Goal: Task Accomplishment & Management: Use online tool/utility

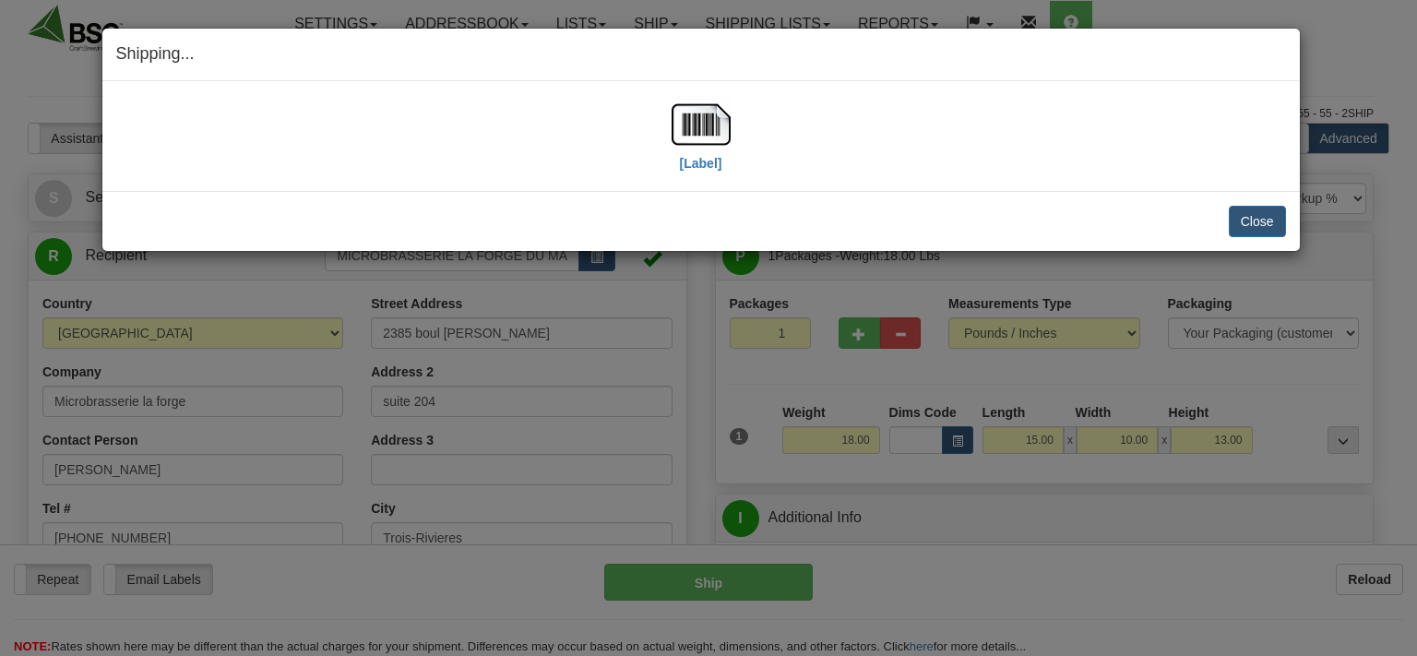
select select "0"
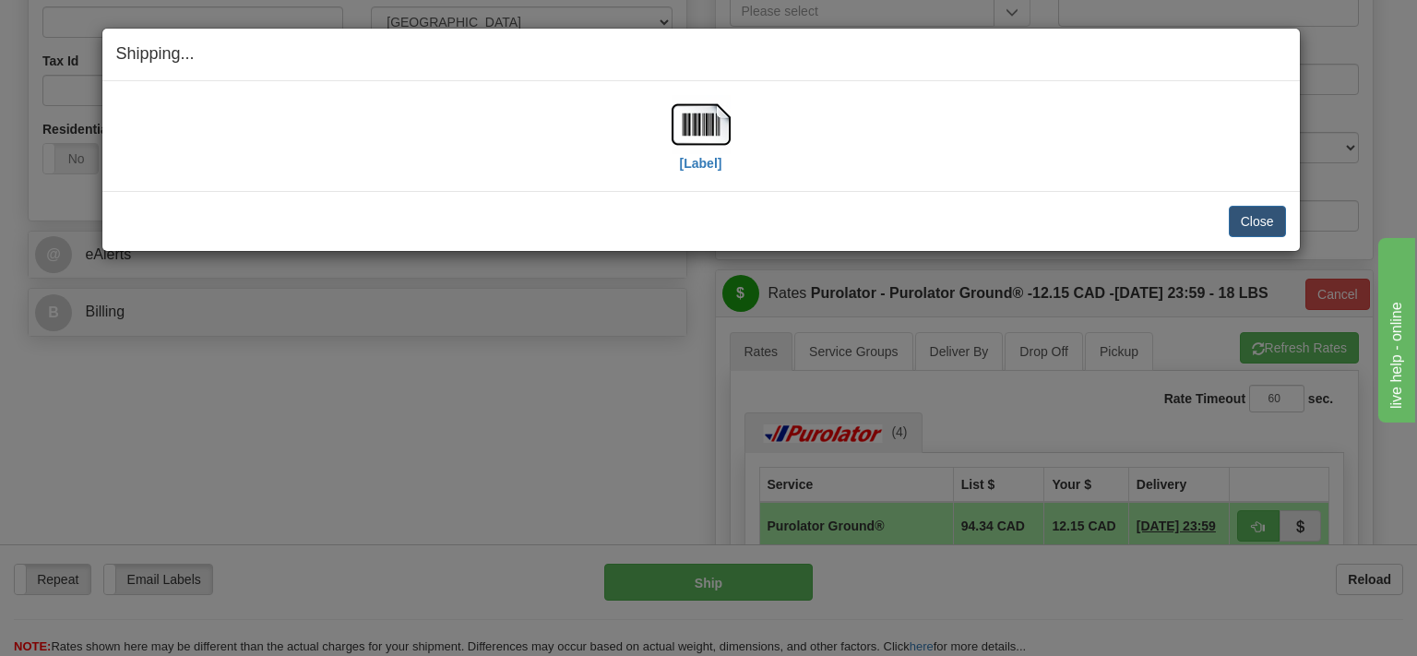
scroll to position [584, 0]
click at [1235, 214] on button "Close" at bounding box center [1257, 221] width 57 height 31
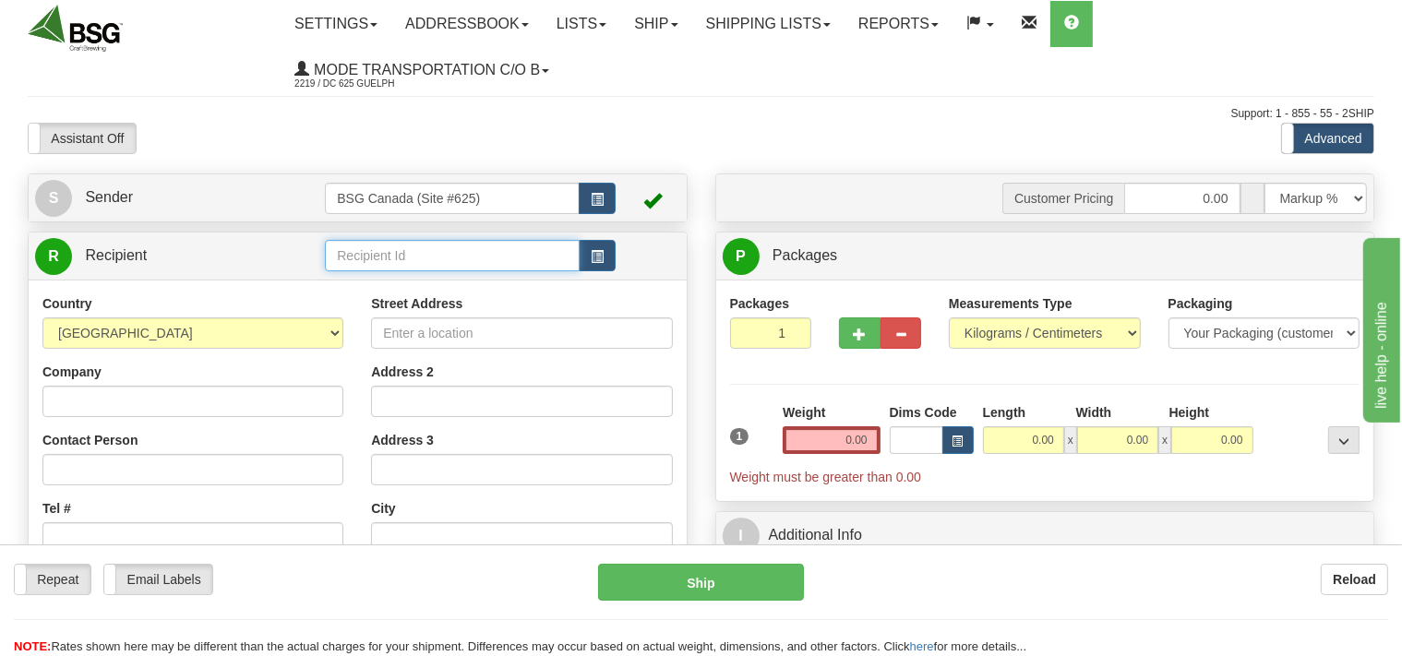
click at [356, 250] on input "text" at bounding box center [452, 255] width 254 height 31
click at [407, 253] on input "text" at bounding box center [452, 255] width 254 height 31
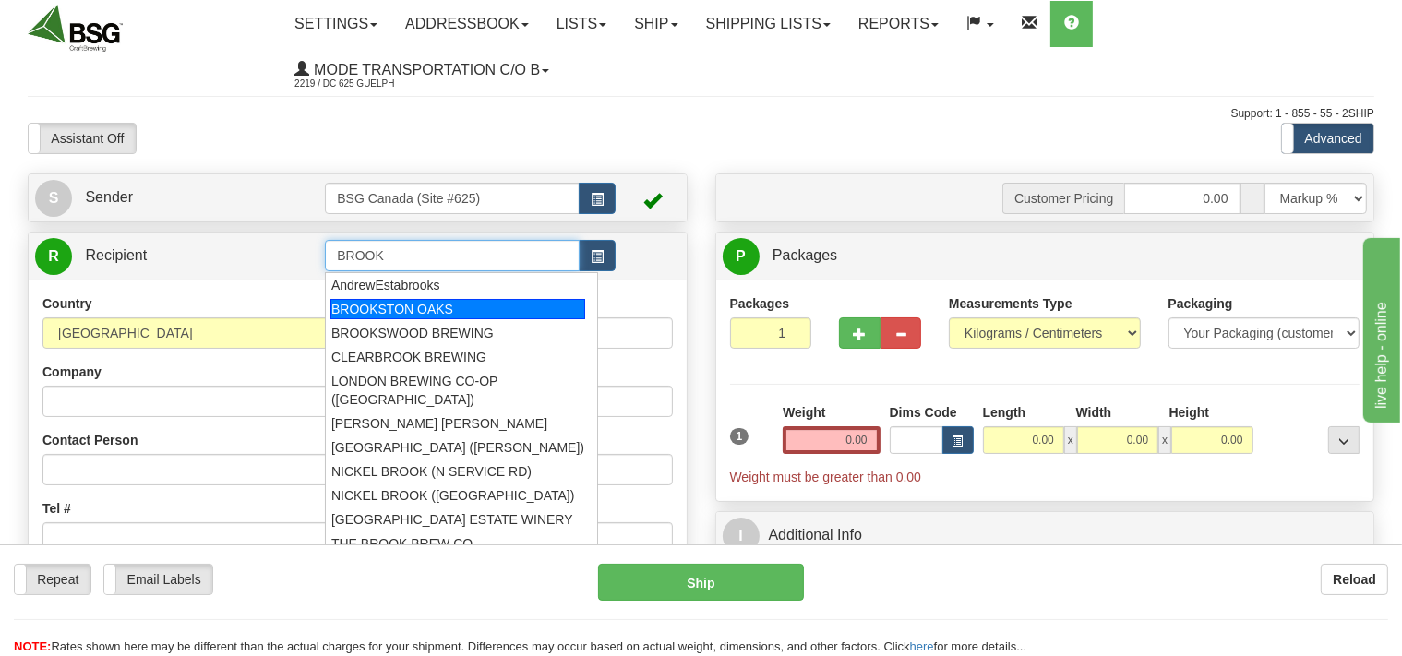
click at [397, 302] on div "BROOKSTON OAKS" at bounding box center [457, 309] width 255 height 20
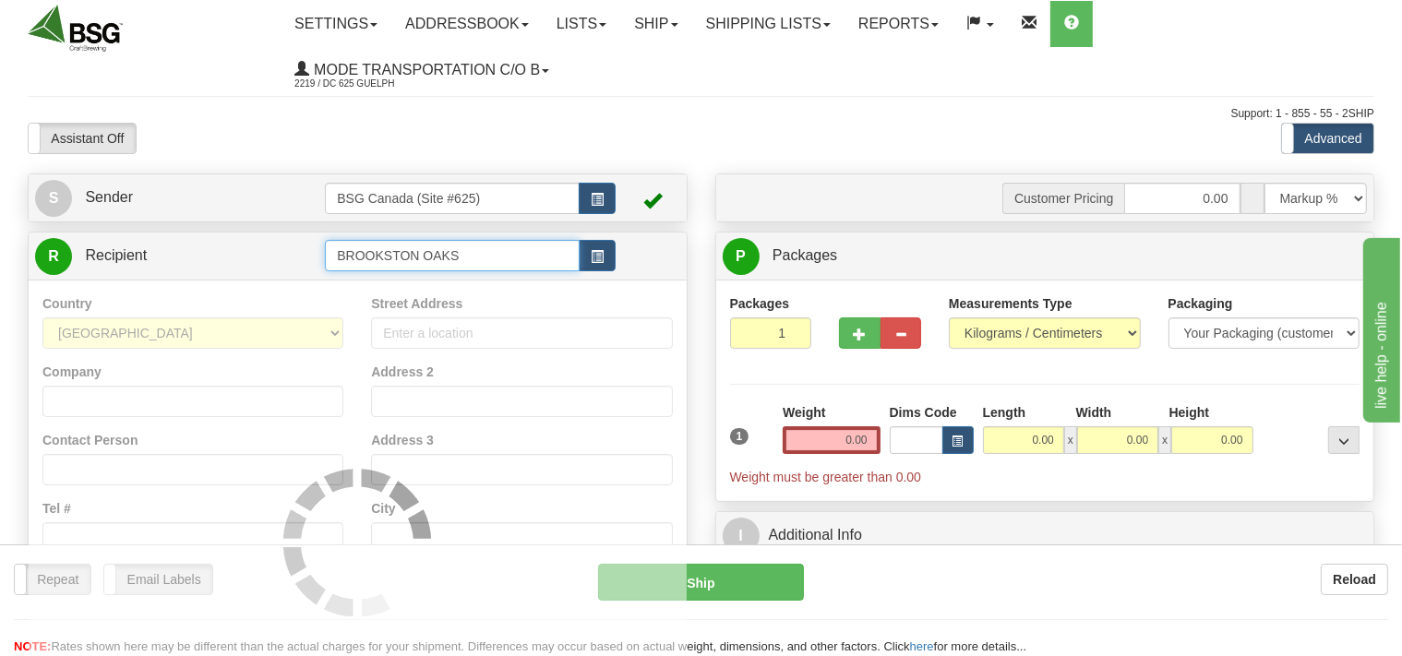
type input "BROOKSTON OAKS"
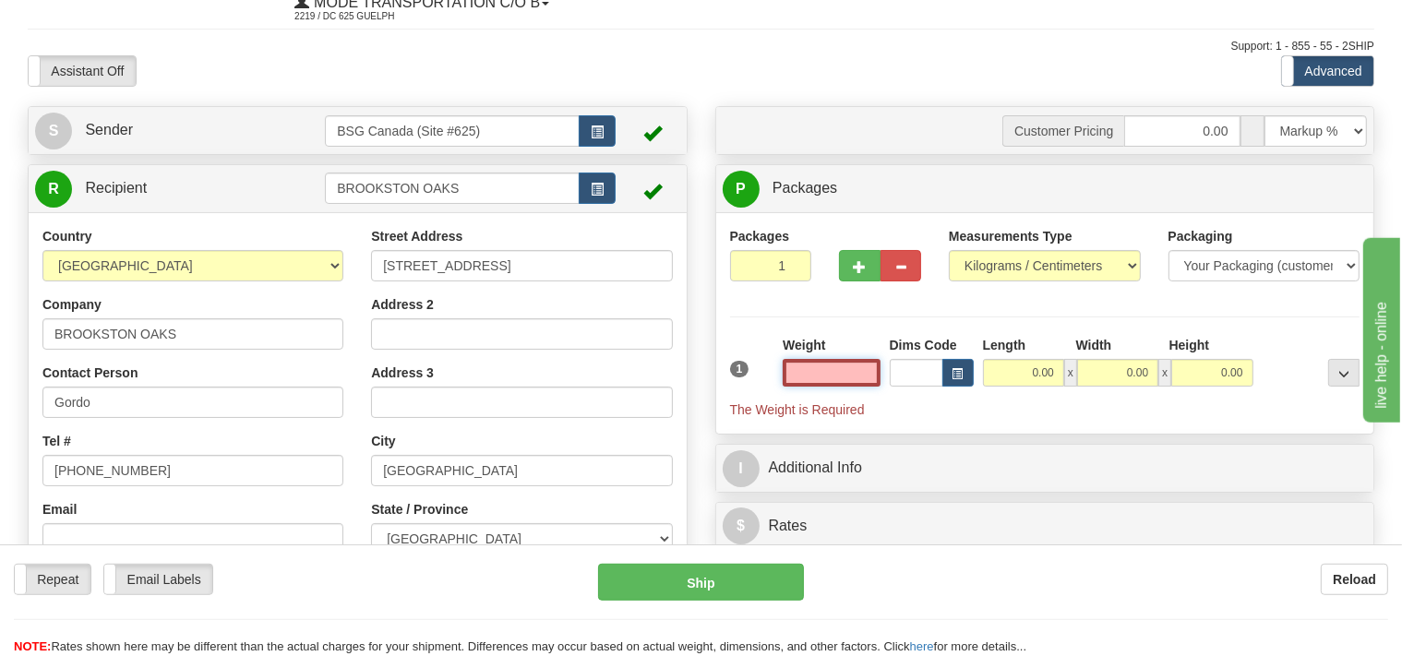
scroll to position [97, 0]
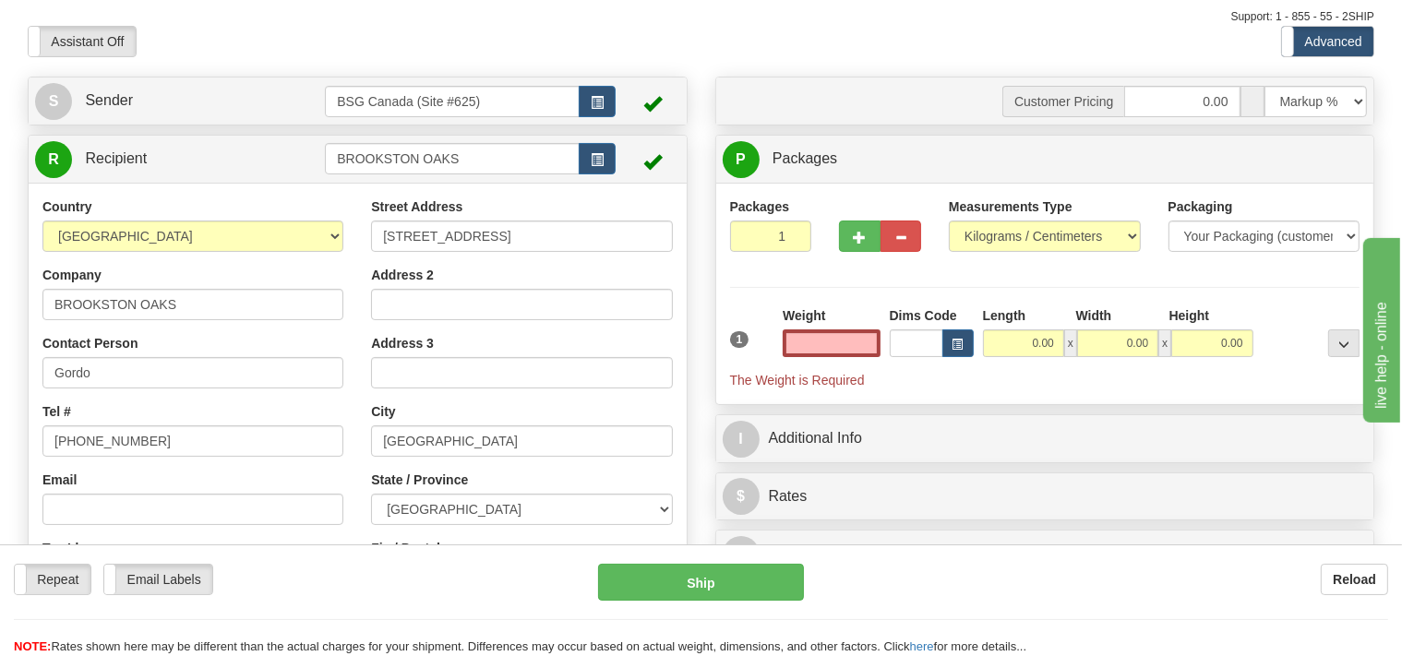
type input "0.00"
click at [447, 459] on div "Street Address 1578 South Malden Rd Address 2 Address 3 City Essex State / Prov…" at bounding box center [521, 445] width 329 height 496
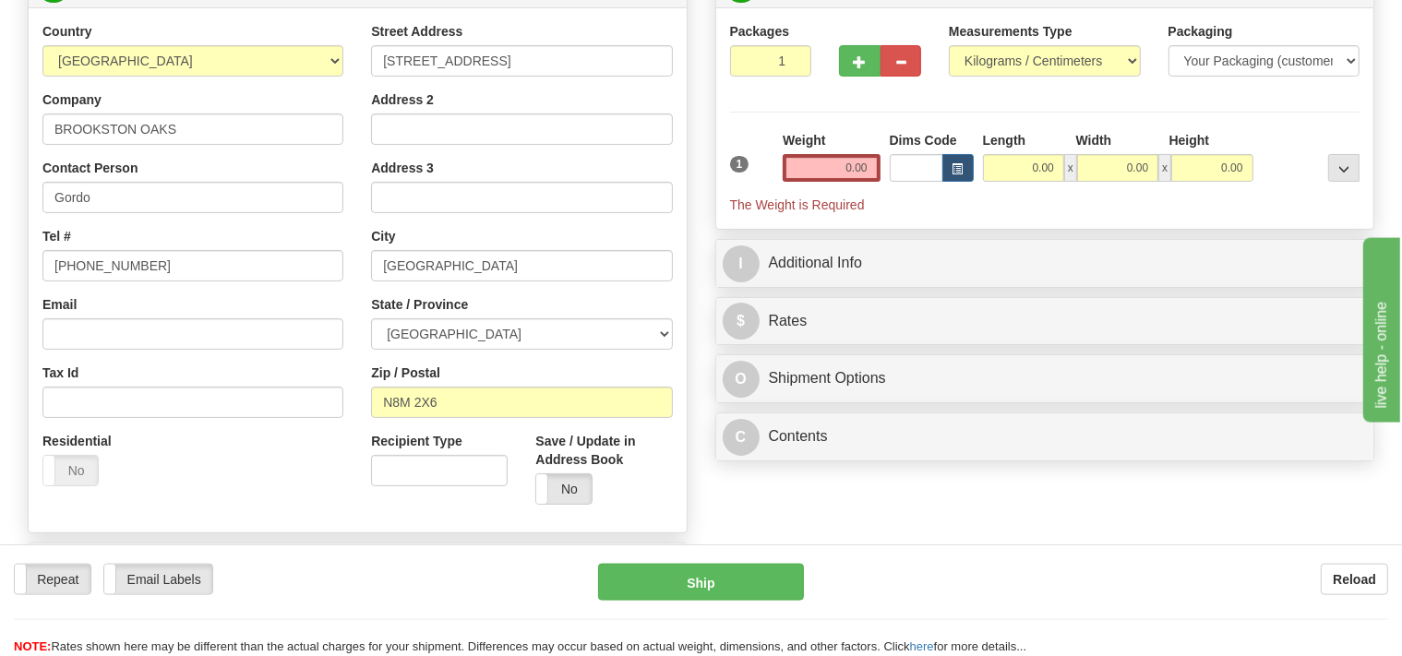
scroll to position [292, 0]
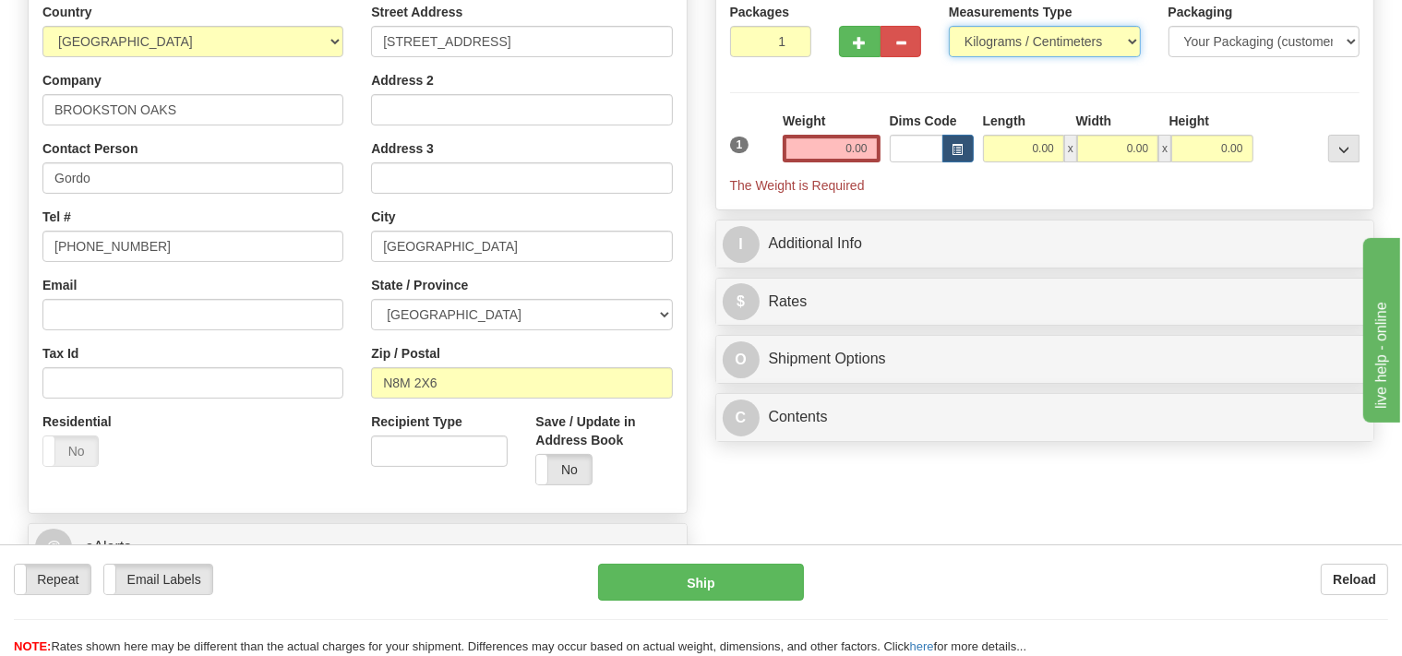
click at [949, 26] on select "Pounds / Inches Kilograms / Centimeters" at bounding box center [1045, 41] width 192 height 31
select select "0"
click option "Pounds / Inches" at bounding box center [0, 0] width 0 height 0
click at [836, 144] on input "0.00" at bounding box center [831, 149] width 97 height 28
click at [844, 156] on input "text" at bounding box center [831, 149] width 97 height 28
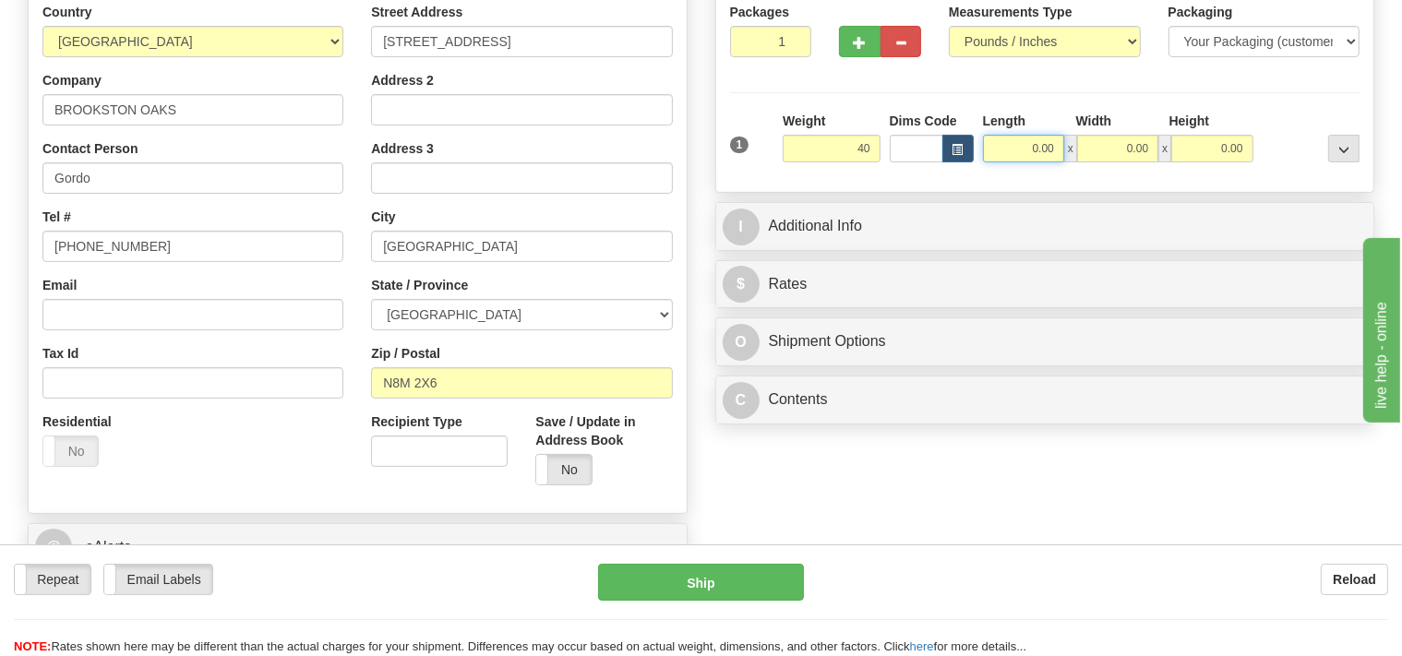
type input "40.00"
click at [995, 139] on input "0.00" at bounding box center [1023, 149] width 81 height 28
type input "14.00"
click at [1107, 153] on input "0.00" at bounding box center [1117, 149] width 81 height 28
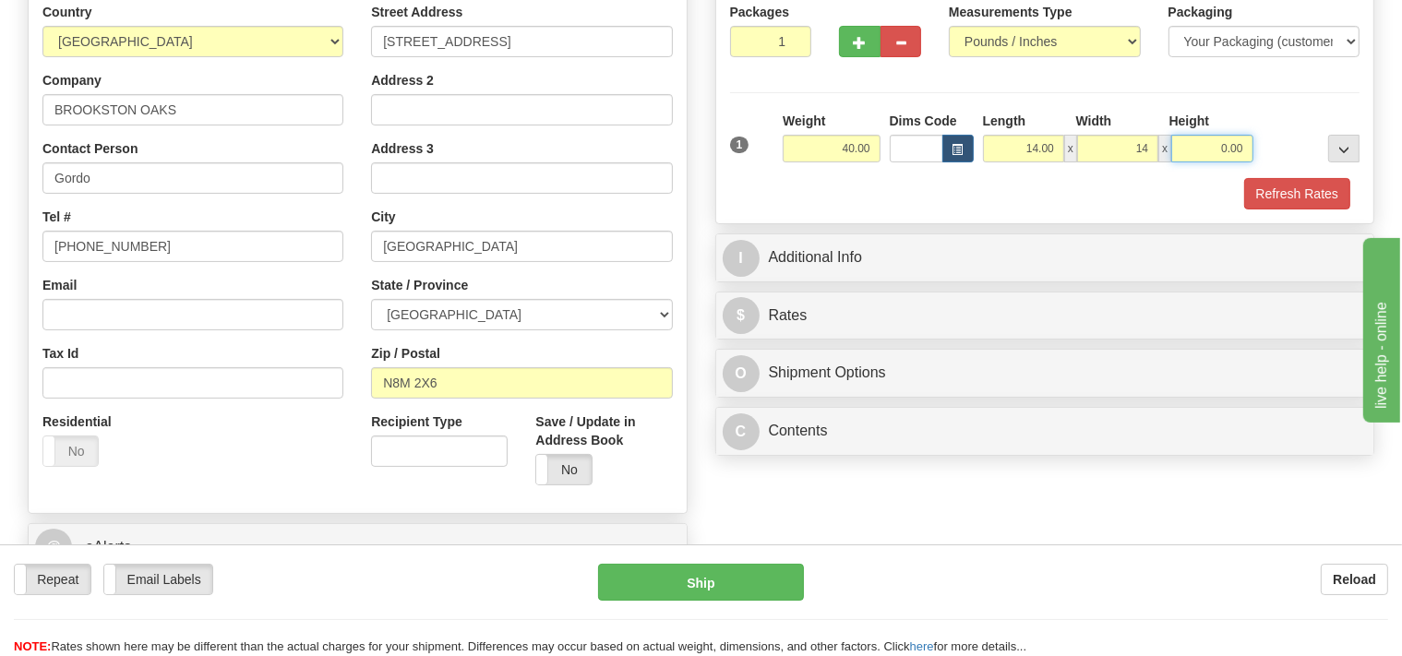
type input "14.00"
click at [1212, 149] on input "0.00" at bounding box center [1211, 149] width 81 height 28
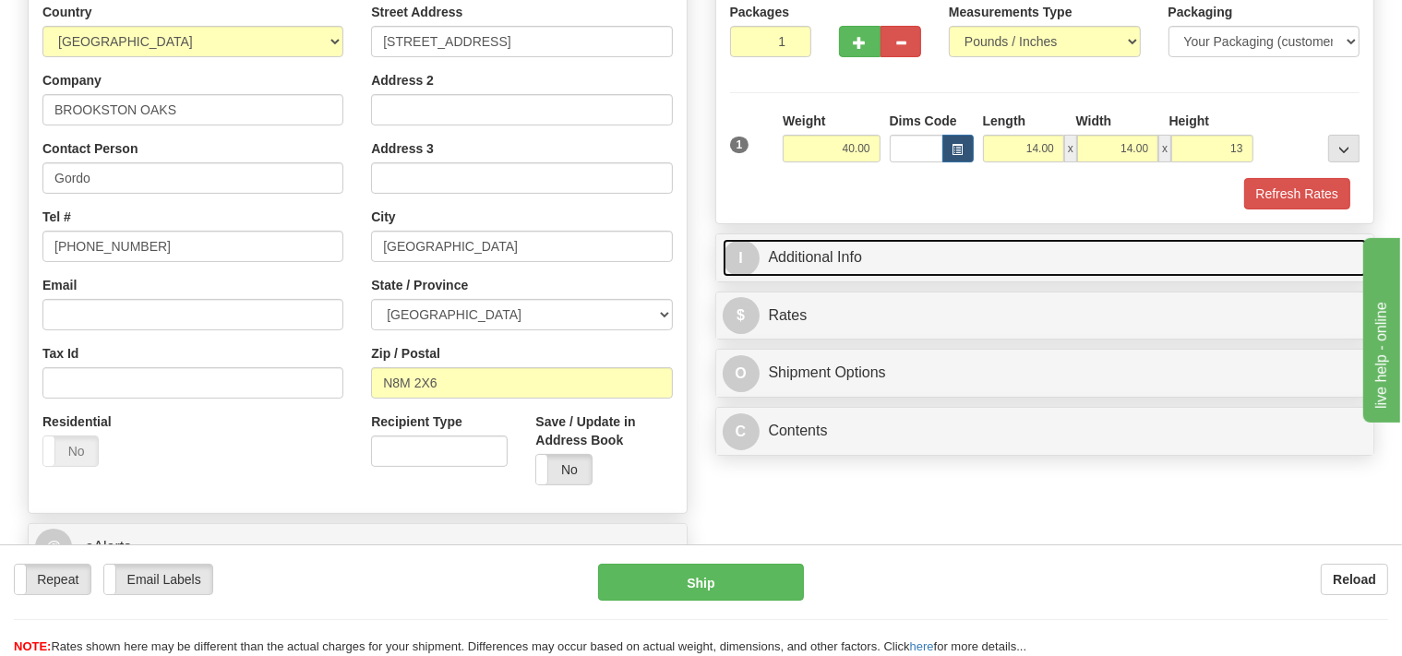
type input "13.00"
click at [876, 251] on link "I Additional Info" at bounding box center [1045, 258] width 645 height 38
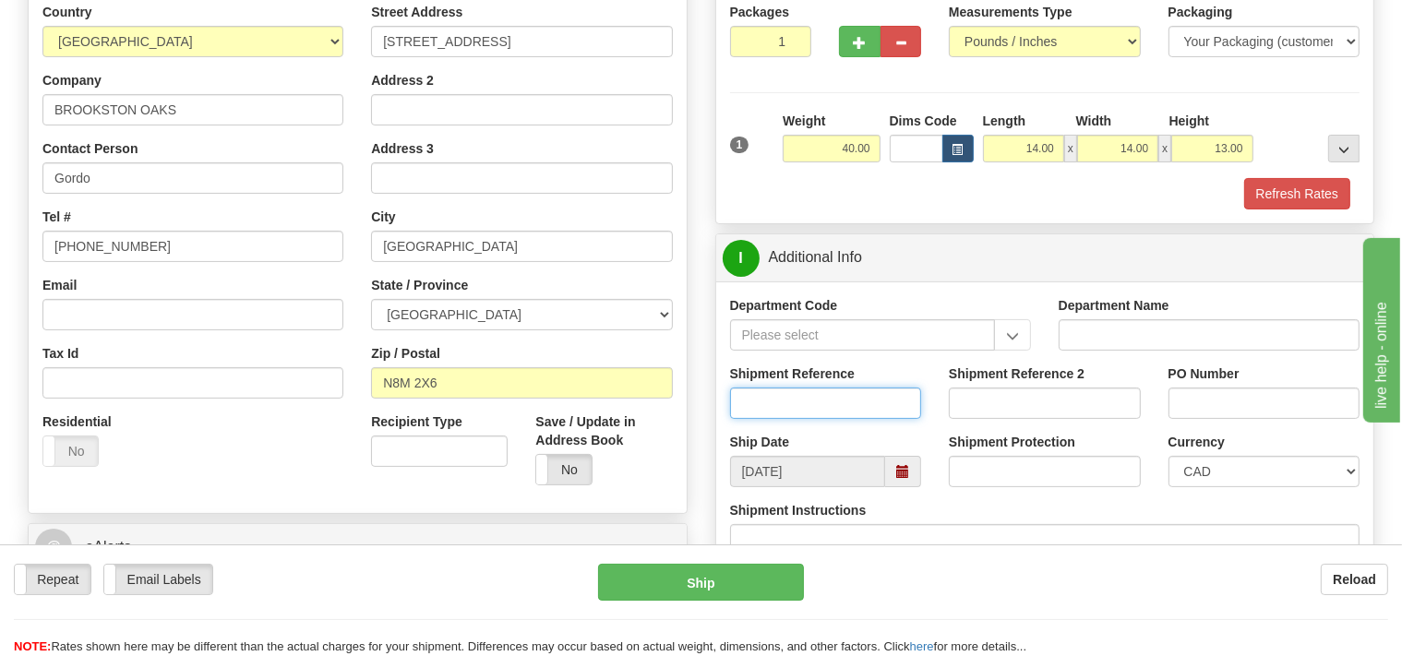
click at [789, 408] on input "Shipment Reference" at bounding box center [826, 403] width 192 height 31
type input "SO170-149896"
click at [1286, 190] on button "Refresh Rates" at bounding box center [1297, 193] width 106 height 31
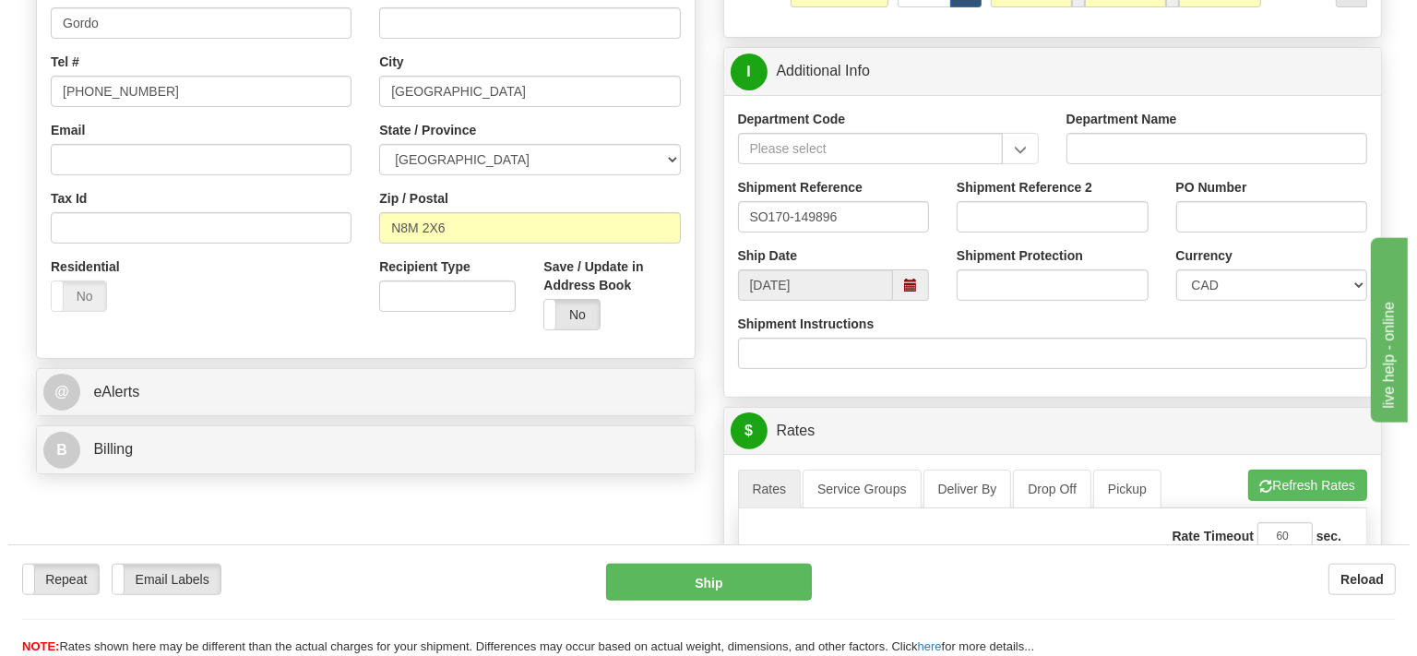
scroll to position [584, 0]
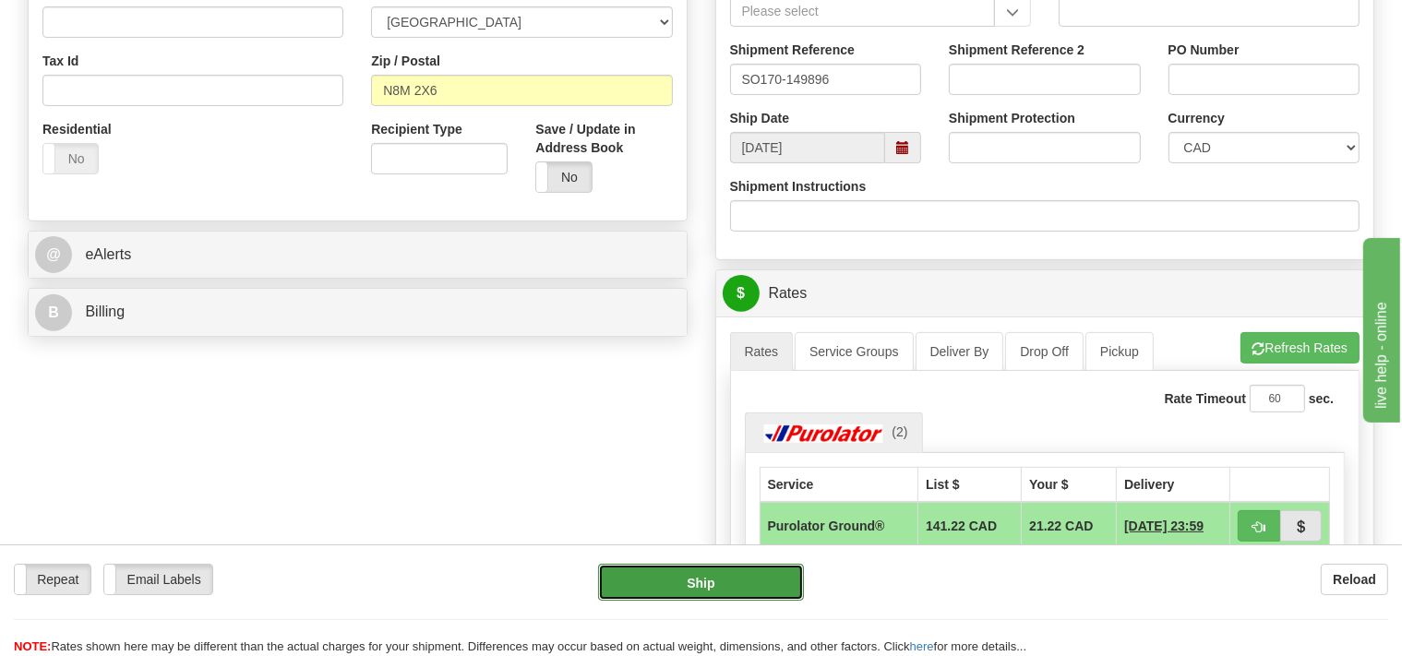
click at [778, 578] on button "Ship" at bounding box center [701, 582] width 206 height 37
type input "260"
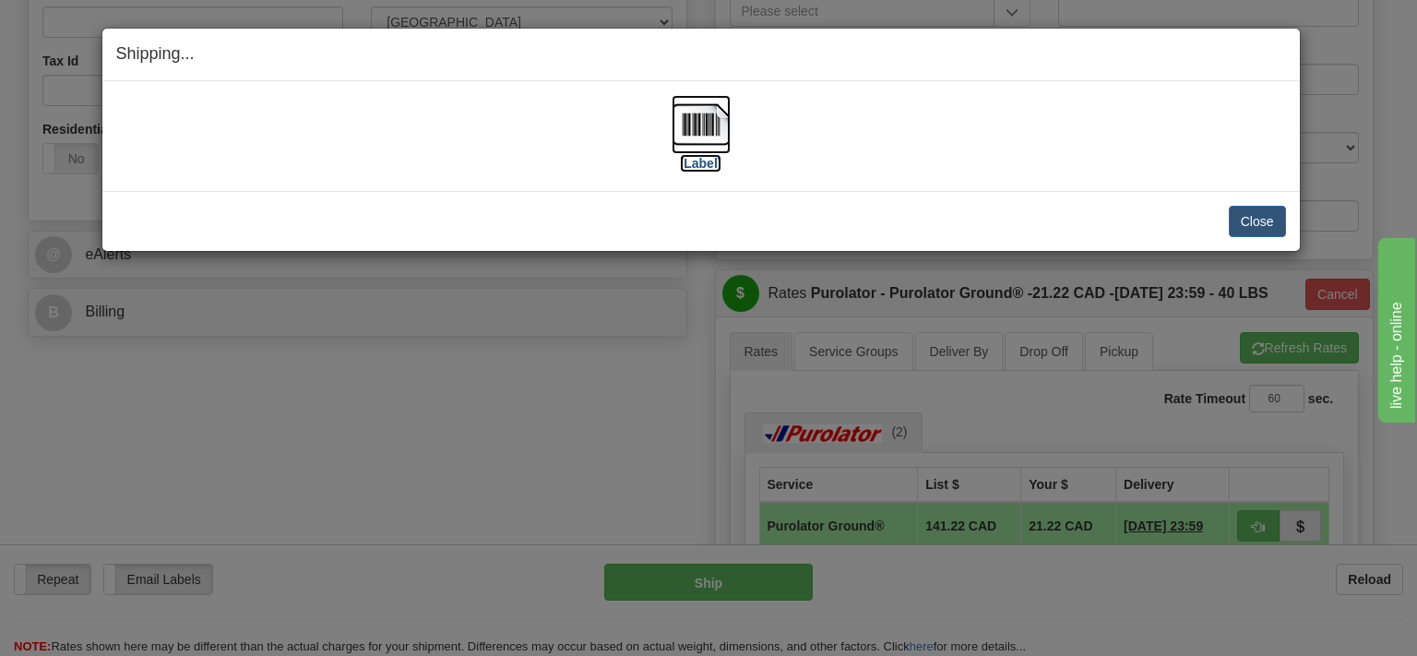
click at [702, 131] on img at bounding box center [701, 124] width 59 height 59
click at [703, 120] on img at bounding box center [701, 124] width 59 height 59
click at [692, 128] on img at bounding box center [701, 124] width 59 height 59
click at [1234, 218] on button "Close" at bounding box center [1257, 221] width 57 height 31
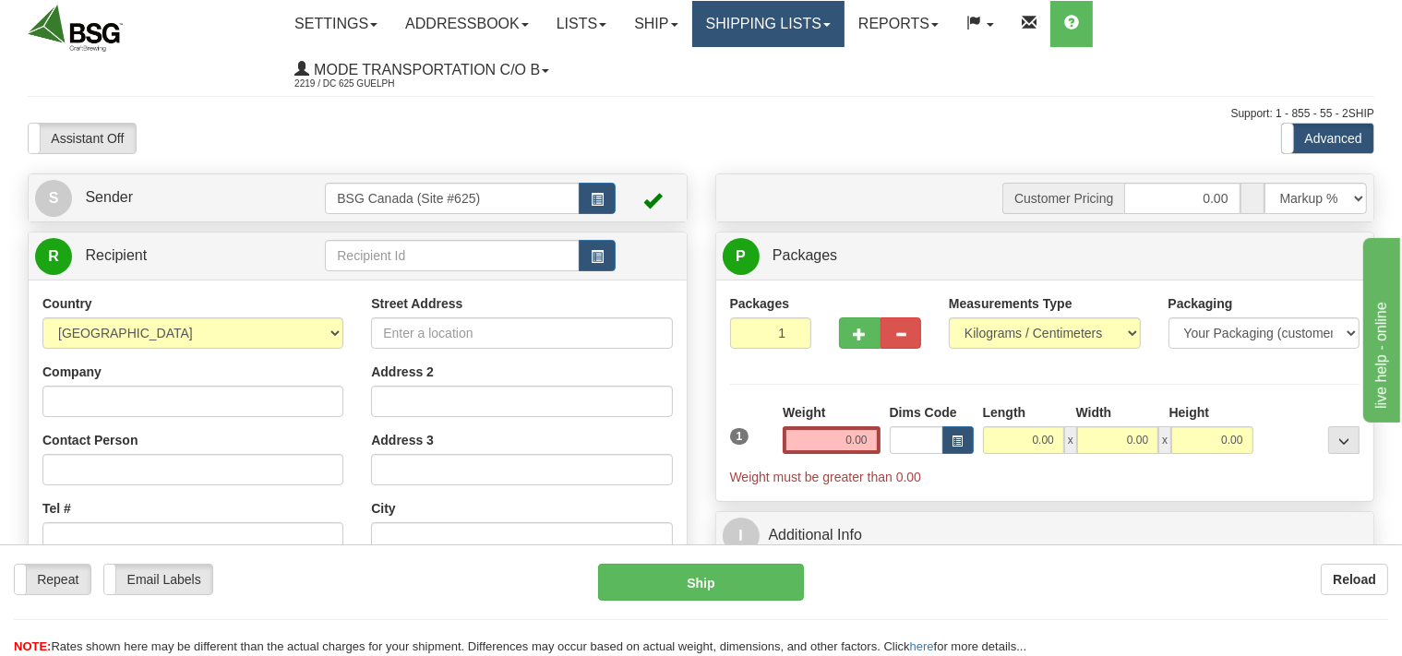
click at [807, 35] on link "Shipping lists" at bounding box center [768, 24] width 152 height 46
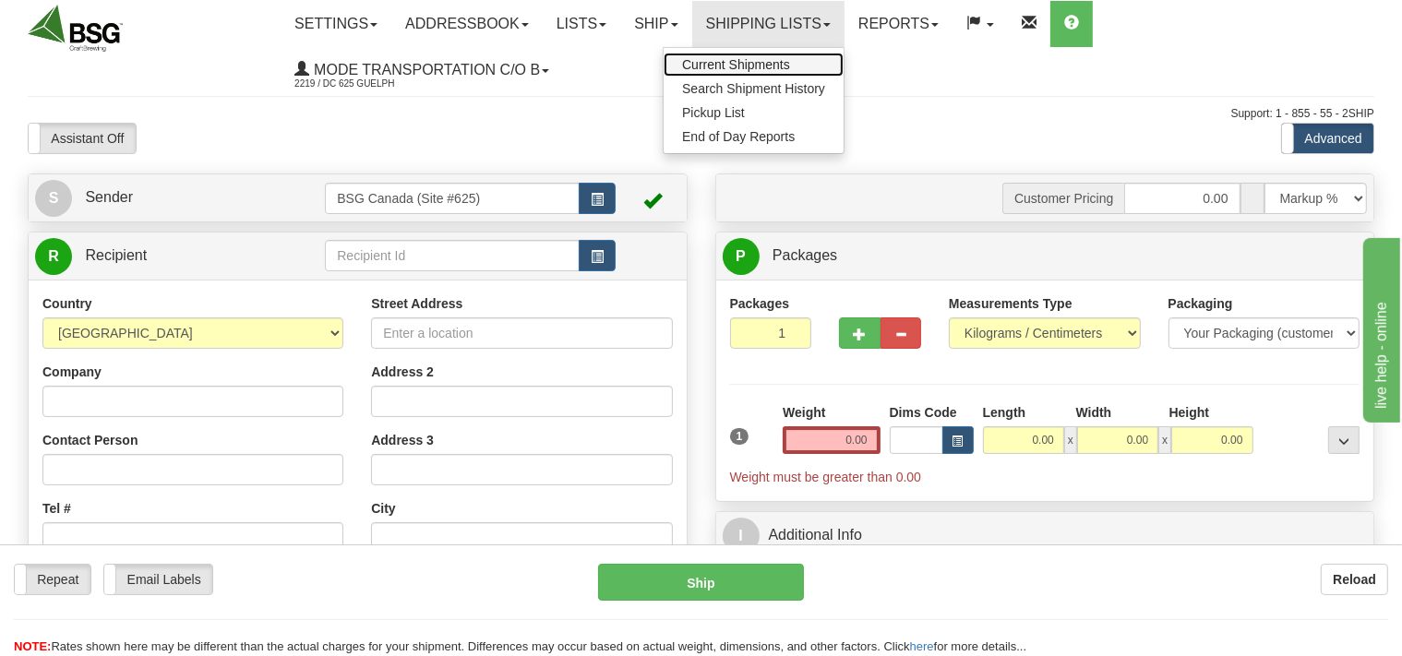
click at [762, 68] on span "Current Shipments" at bounding box center [736, 64] width 108 height 15
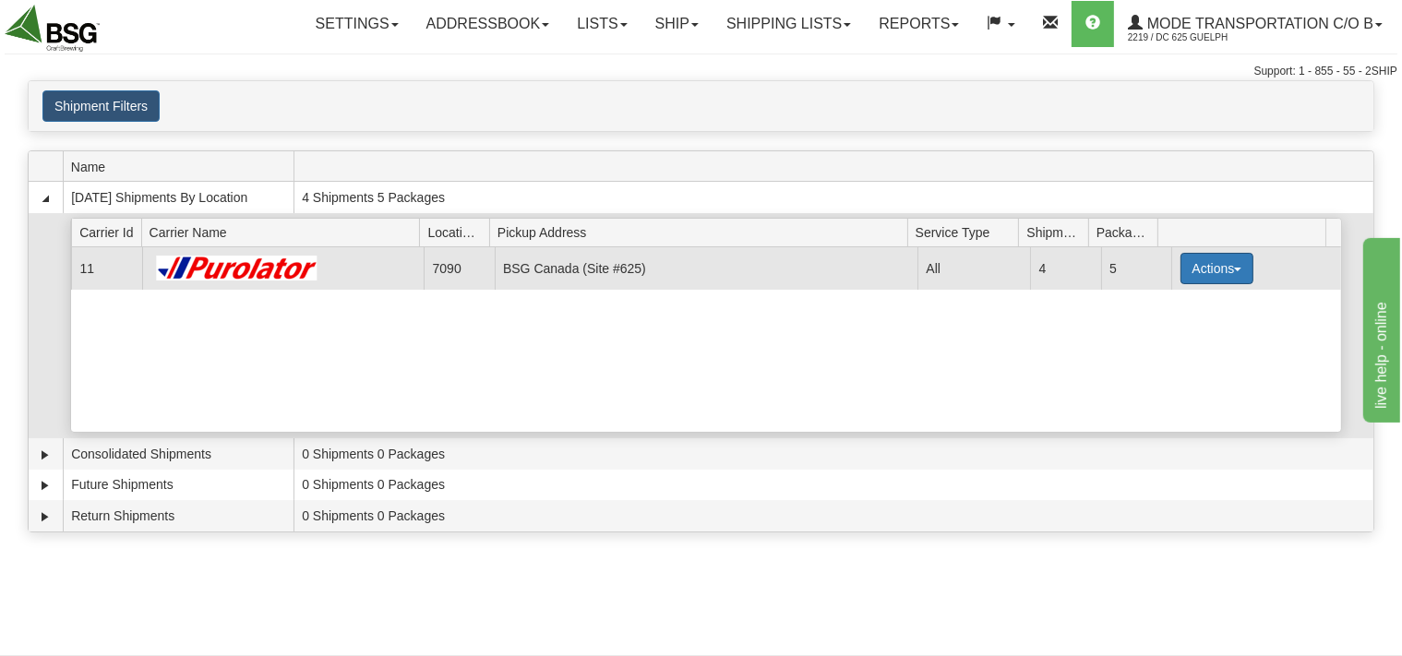
click at [1216, 270] on button "Actions" at bounding box center [1217, 268] width 74 height 31
click at [1145, 300] on span "Details" at bounding box center [1148, 302] width 50 height 13
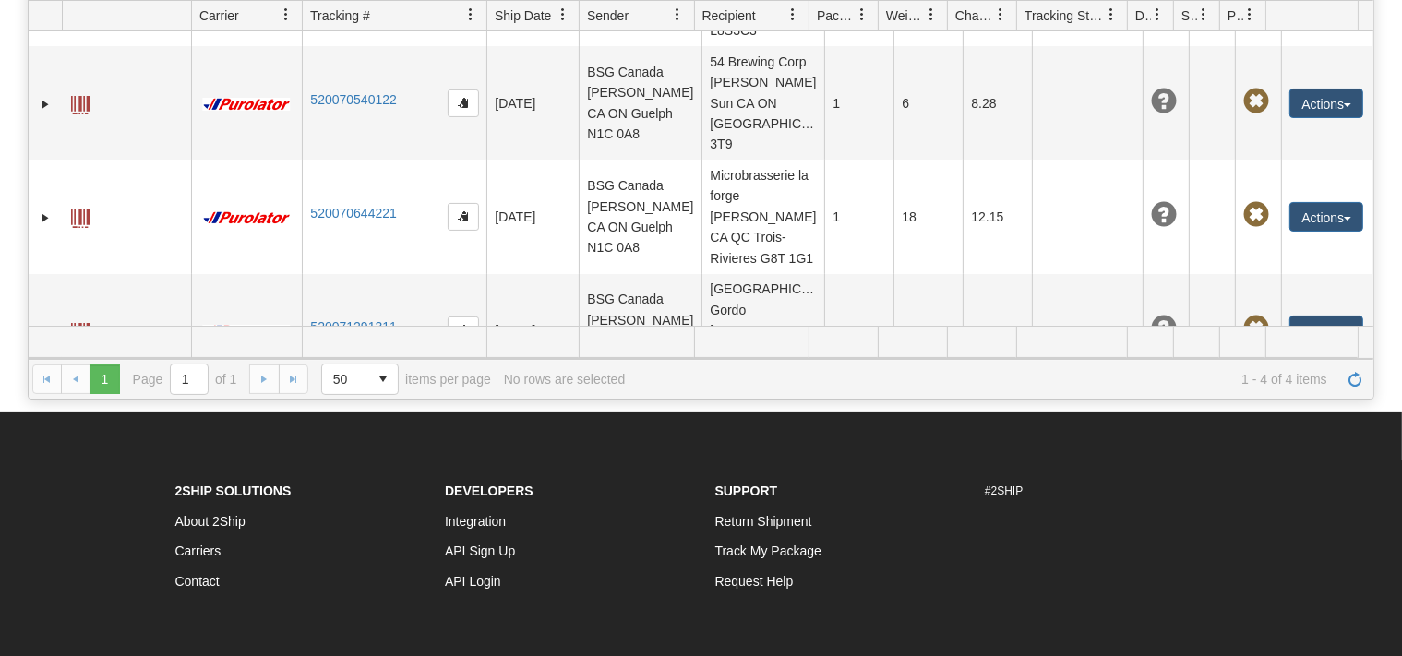
scroll to position [187, 0]
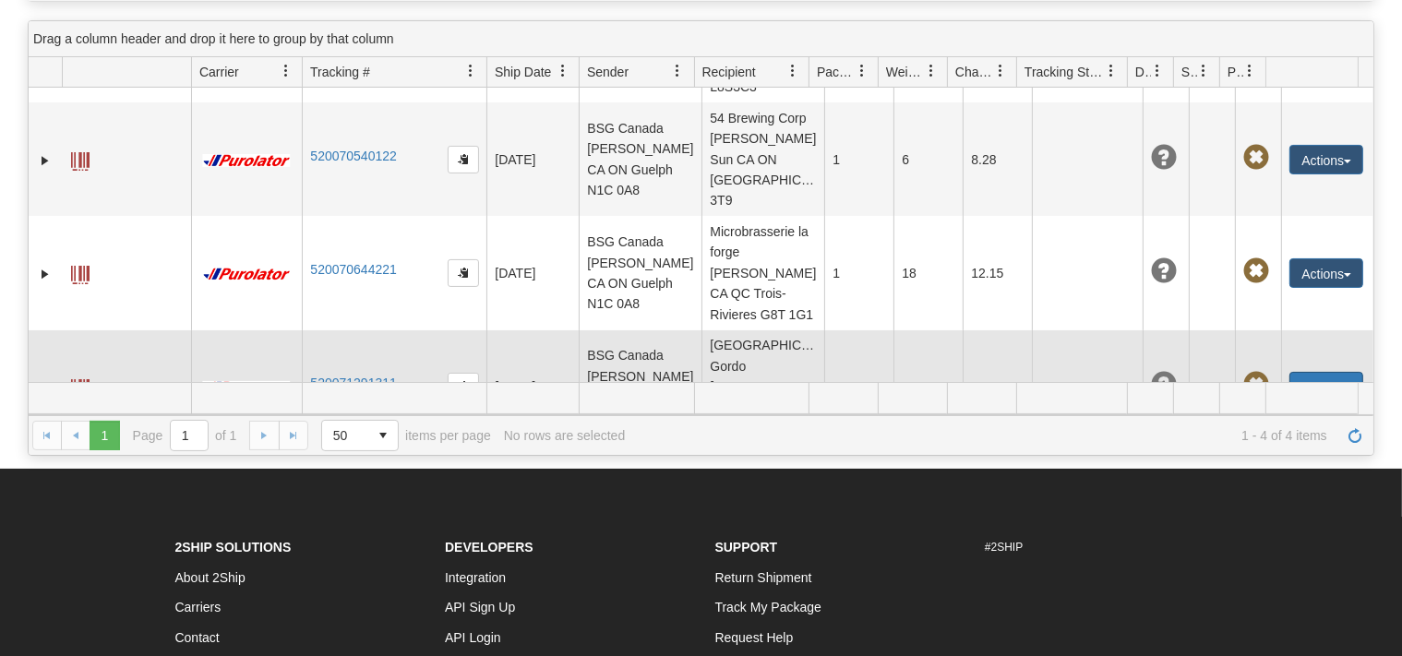
click at [1310, 372] on button "Actions" at bounding box center [1326, 387] width 74 height 30
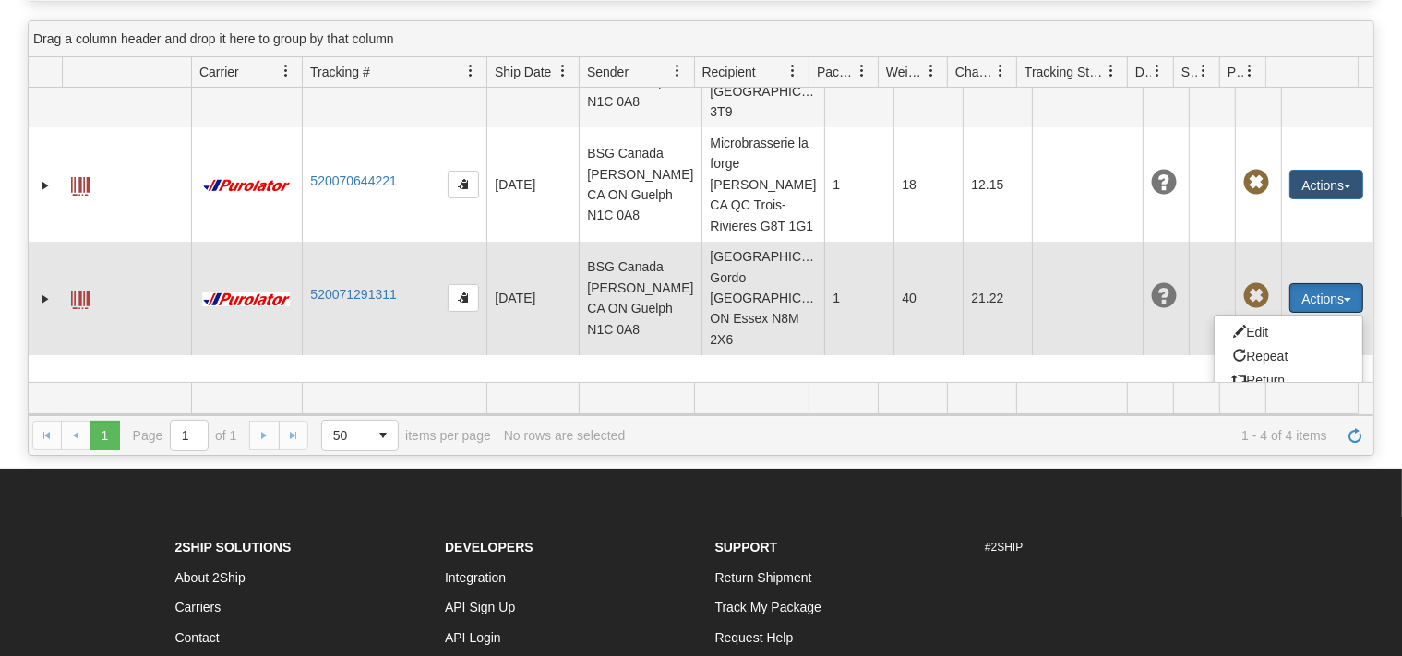
click at [1233, 397] on span at bounding box center [1239, 403] width 13 height 13
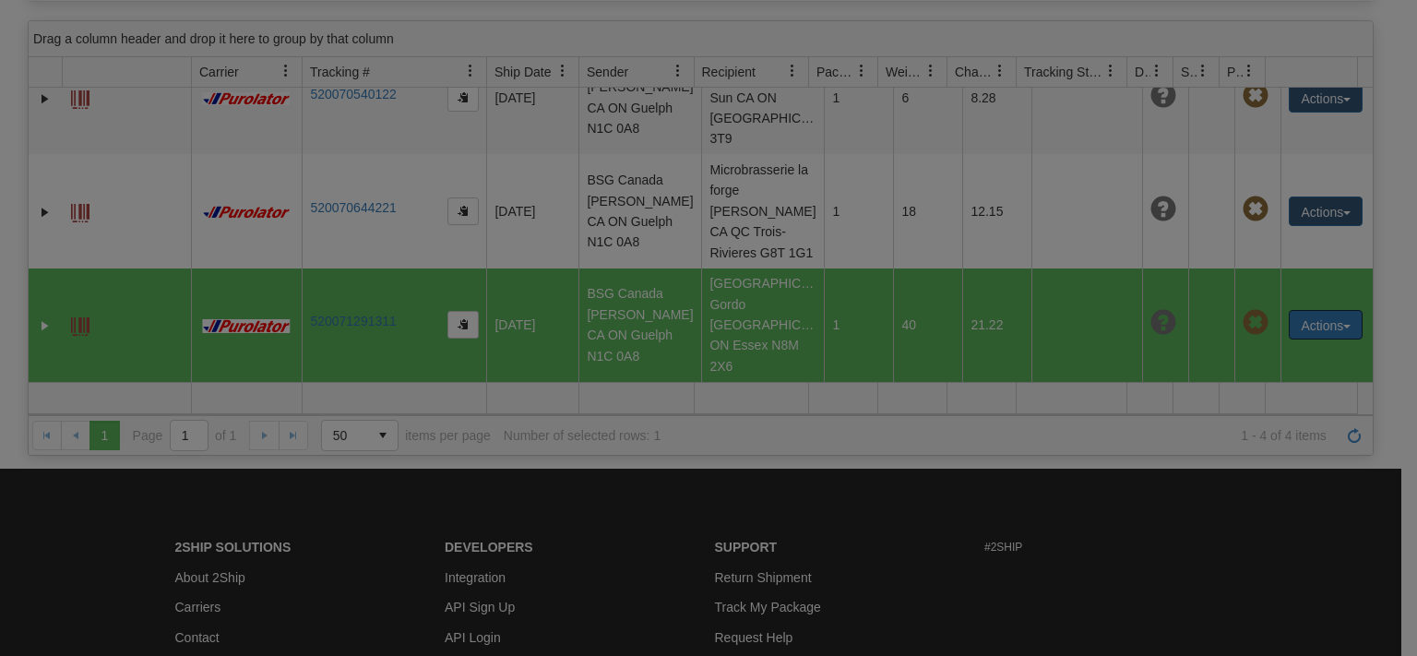
scroll to position [99, 0]
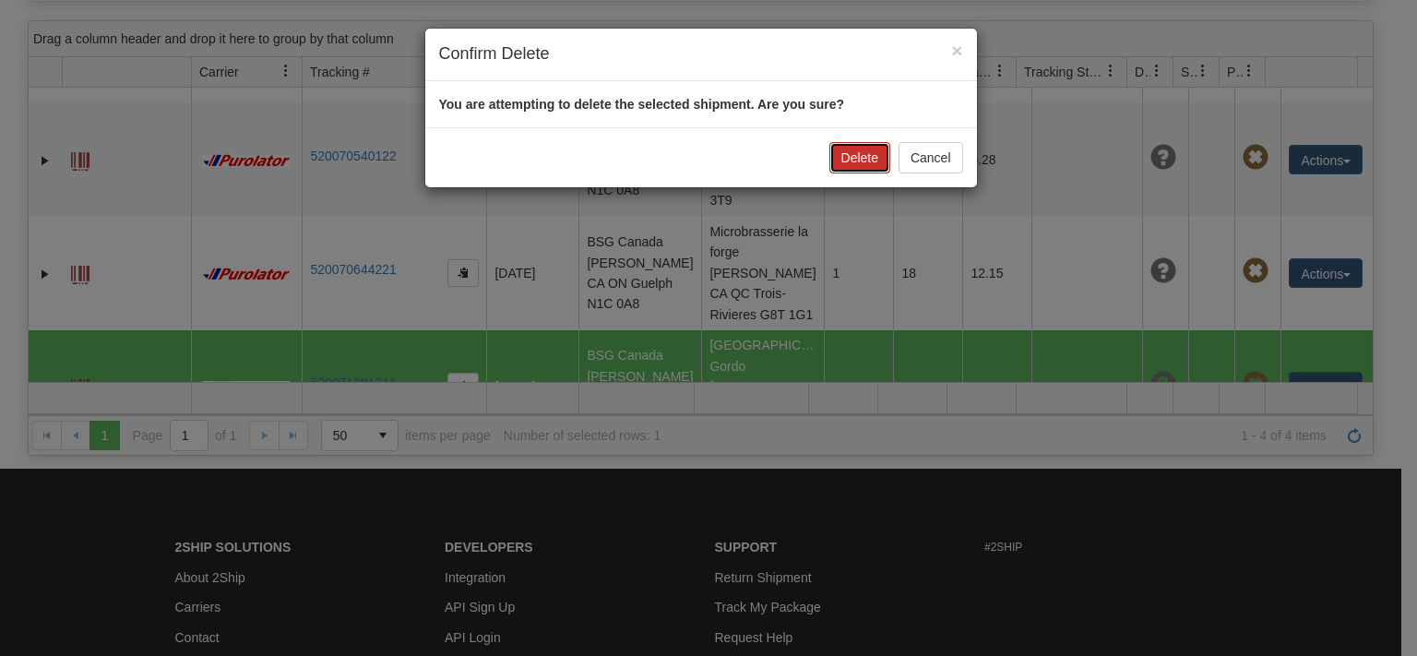
click at [860, 161] on button "Delete" at bounding box center [860, 157] width 61 height 31
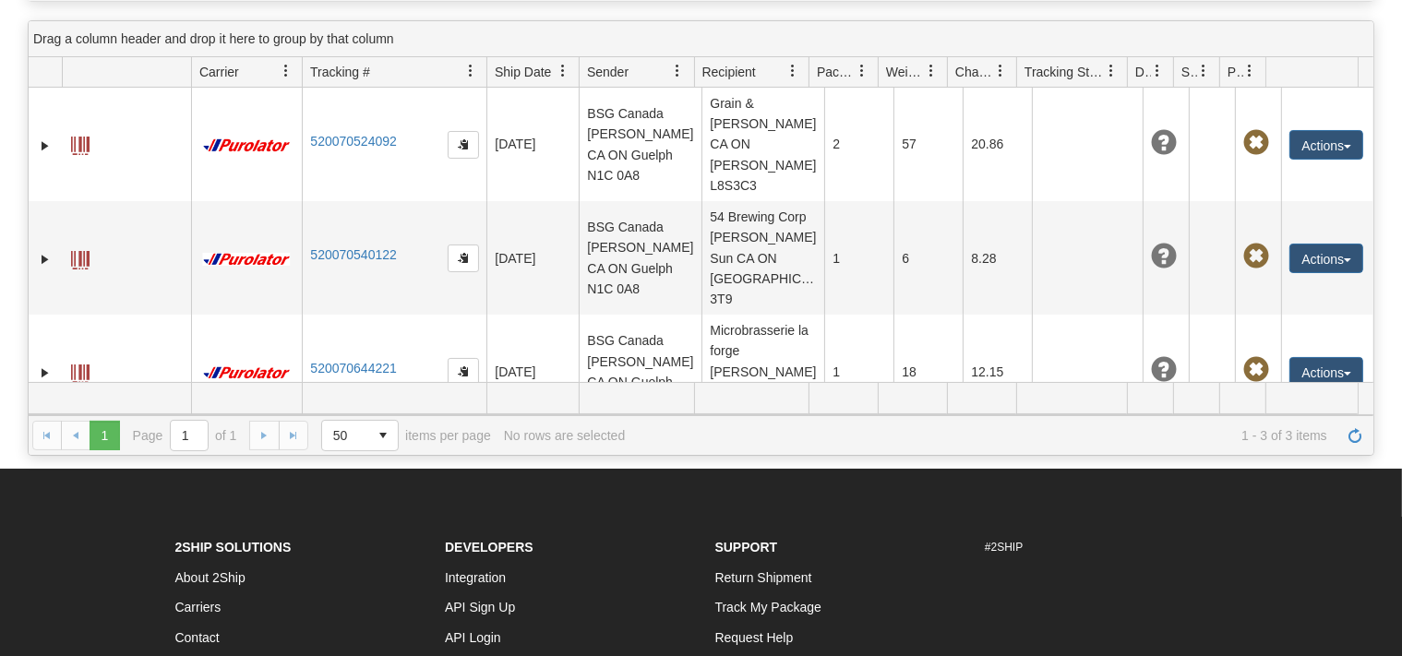
scroll to position [0, 0]
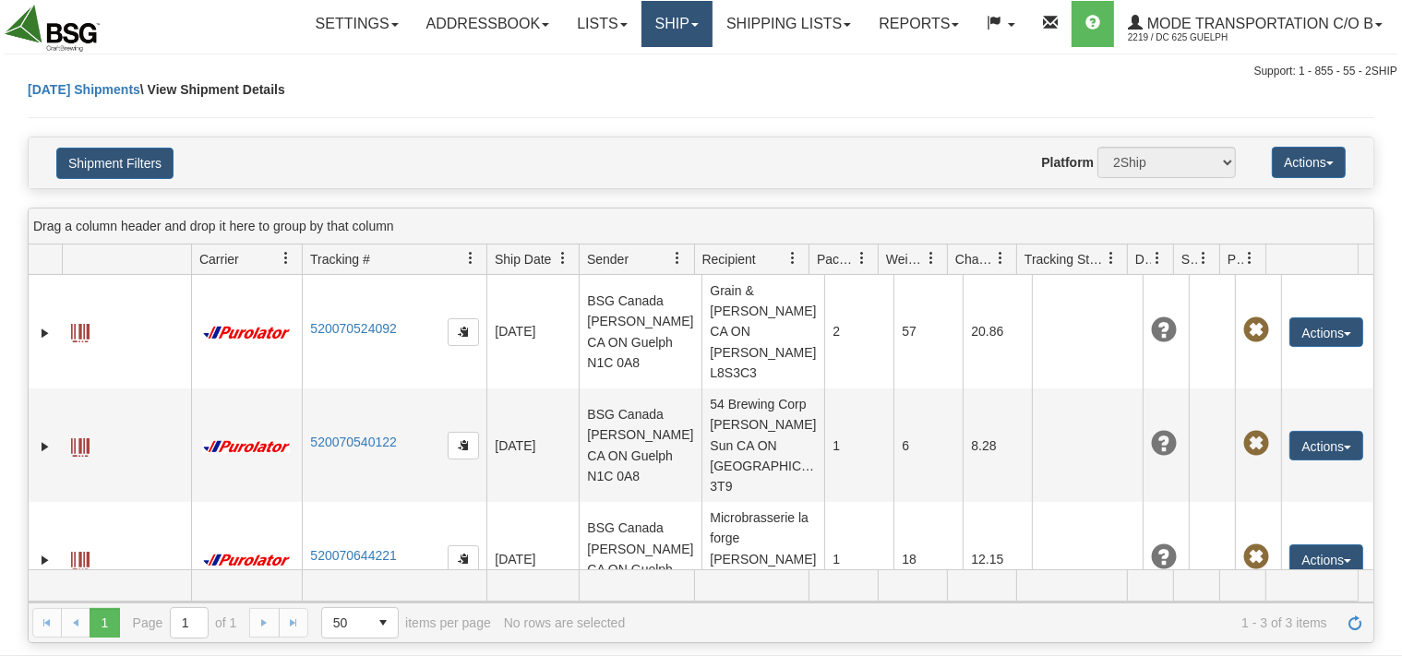
click at [681, 19] on link "Ship" at bounding box center [676, 24] width 71 height 46
click at [604, 68] on span "Ship Screen" at bounding box center [619, 64] width 70 height 15
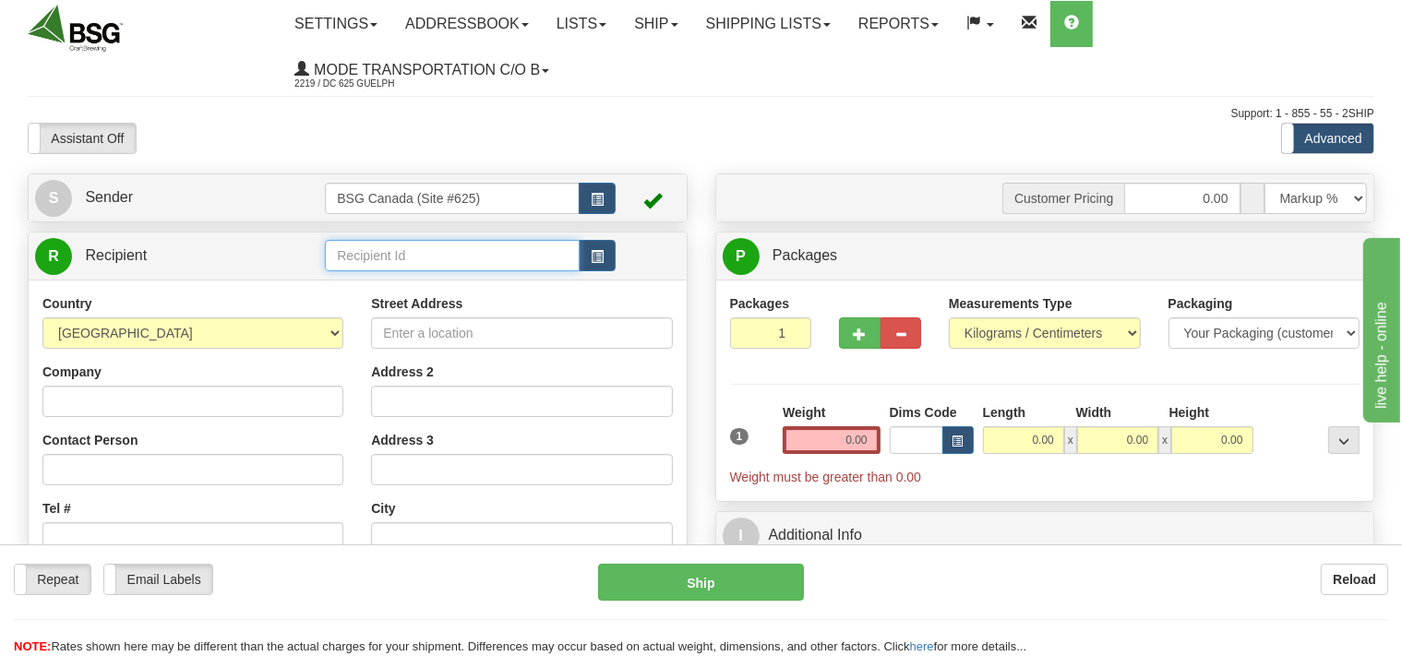
click at [364, 251] on input "text" at bounding box center [452, 255] width 254 height 31
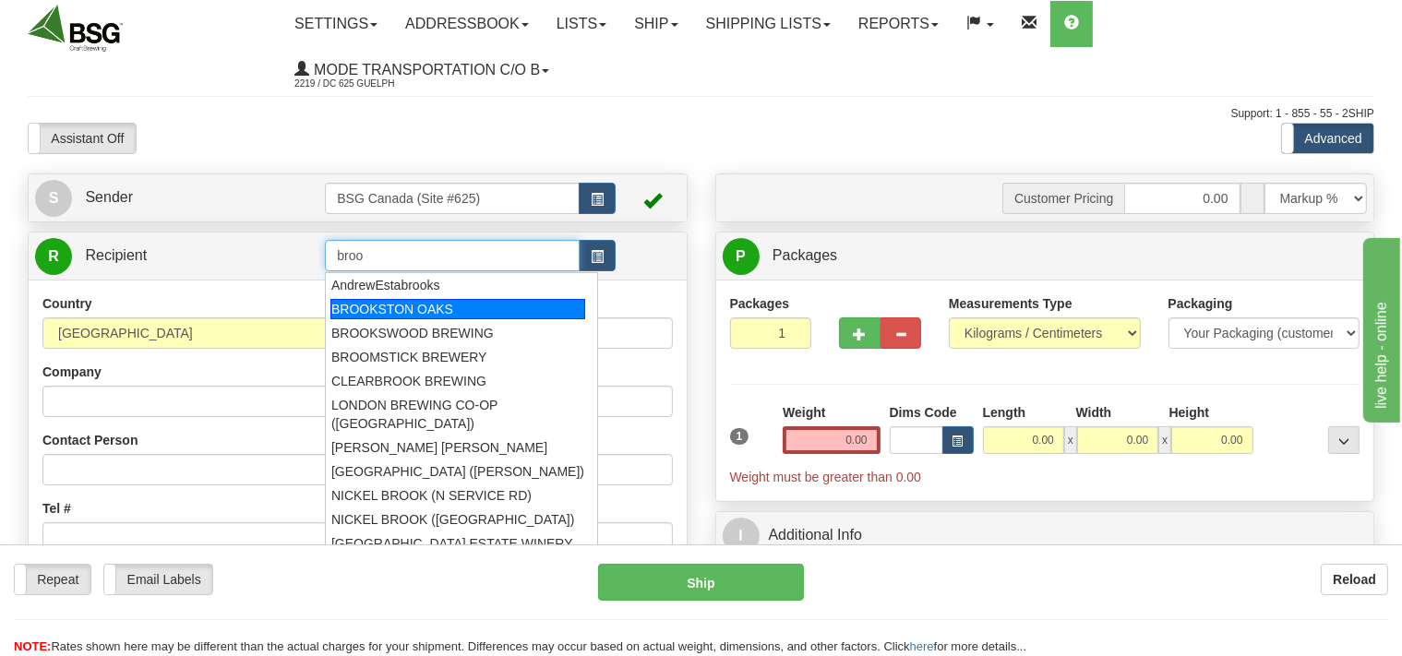
click at [431, 308] on div "BROOKSTON OAKS" at bounding box center [457, 309] width 255 height 20
type input "BROOKSTON OAKS"
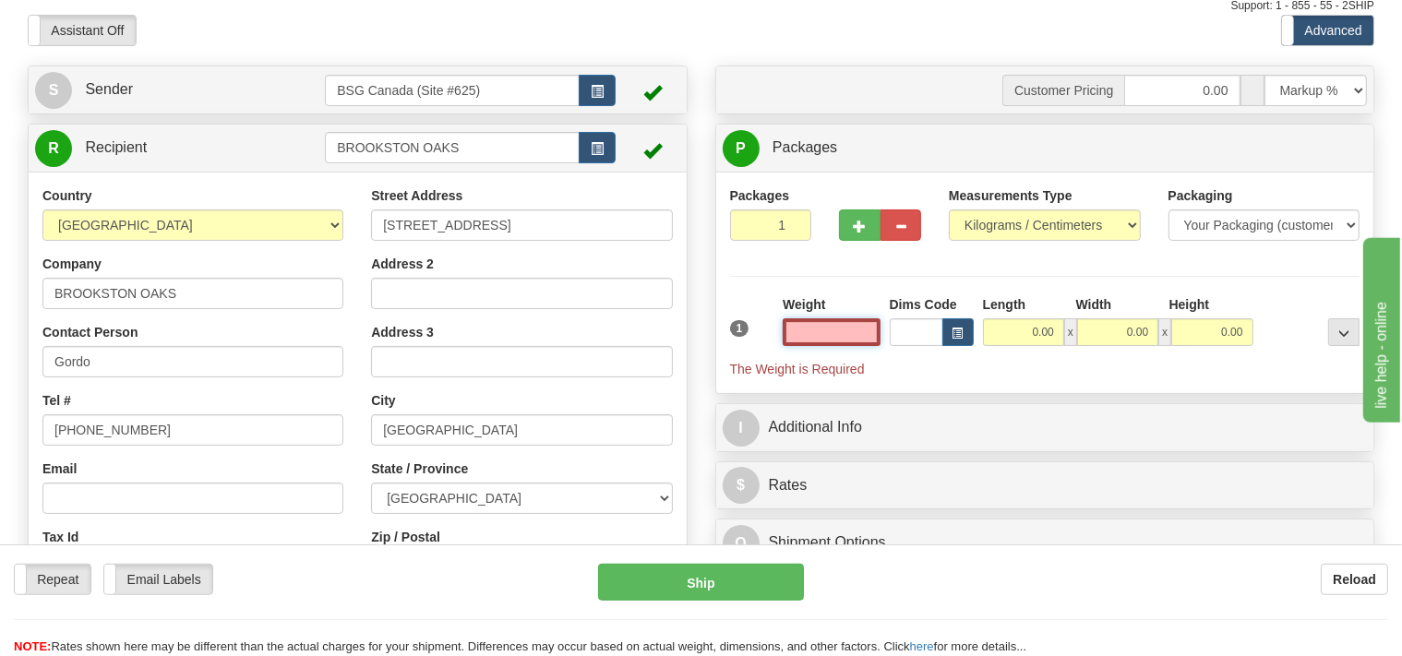
scroll to position [195, 0]
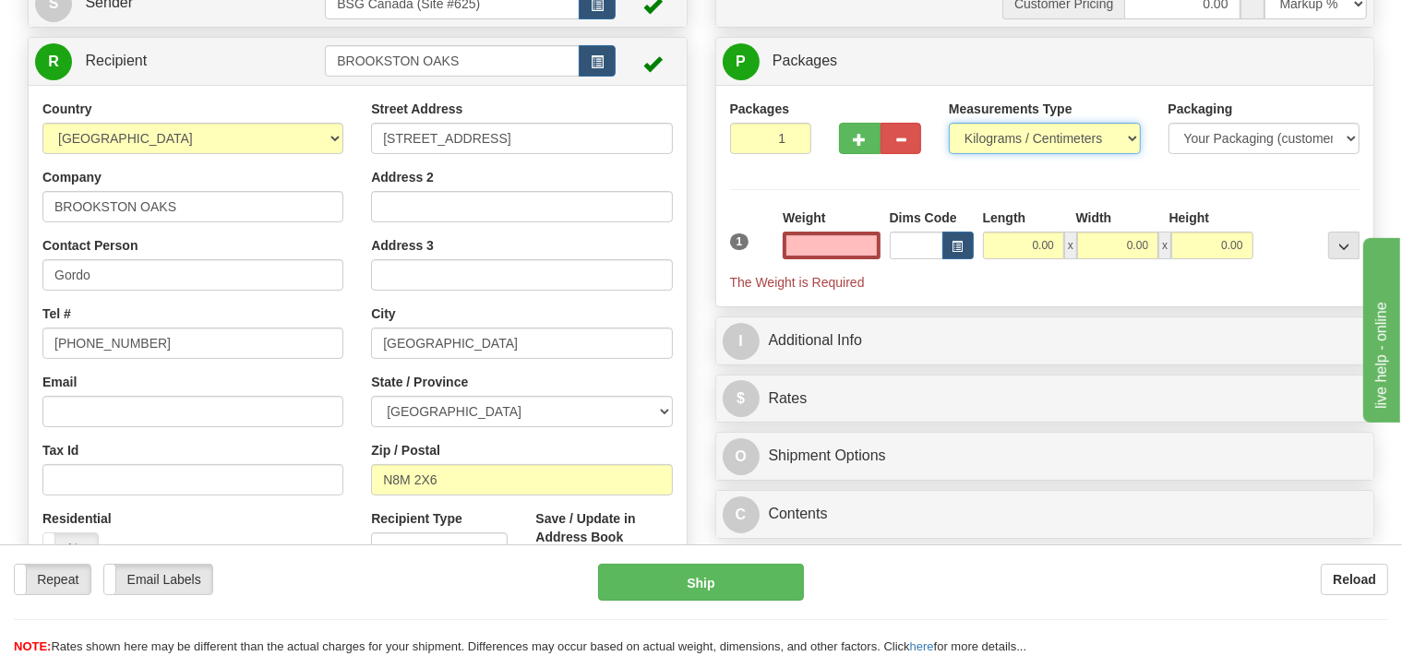
type input "0.00"
click at [949, 123] on select "Pounds / Inches Kilograms / Centimeters" at bounding box center [1045, 138] width 192 height 31
select select "0"
click option "Pounds / Inches" at bounding box center [0, 0] width 0 height 0
click at [831, 252] on input "0.00" at bounding box center [831, 246] width 97 height 28
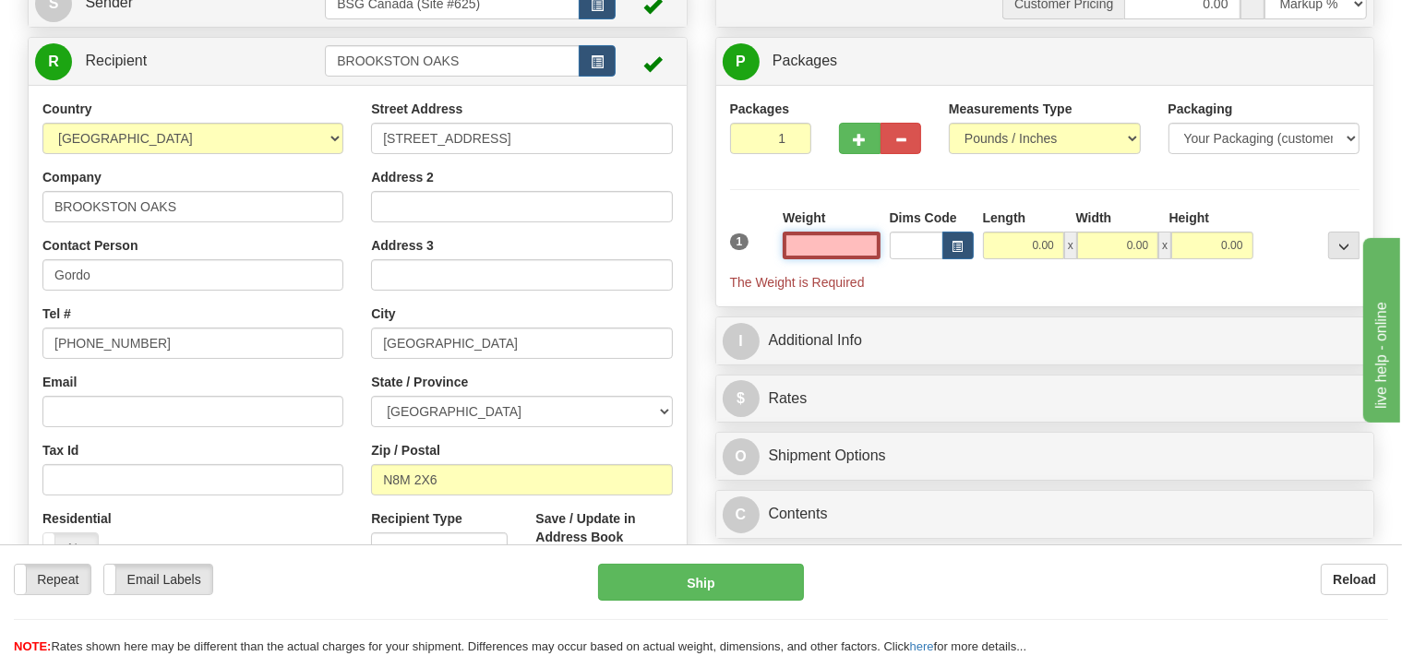
click at [829, 238] on input "text" at bounding box center [831, 246] width 97 height 28
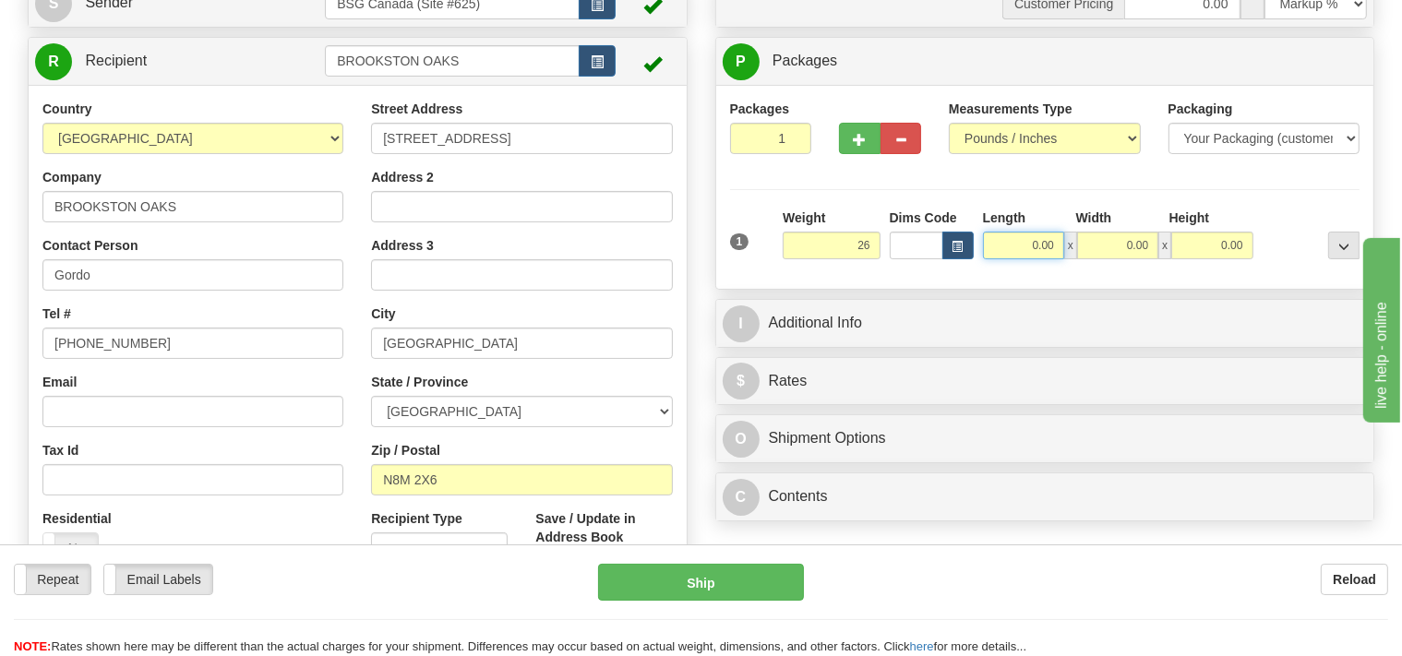
type input "26.00"
click at [1014, 243] on input "0.00" at bounding box center [1023, 246] width 81 height 28
type input "14.00"
click at [1102, 243] on input "0.00" at bounding box center [1117, 246] width 81 height 28
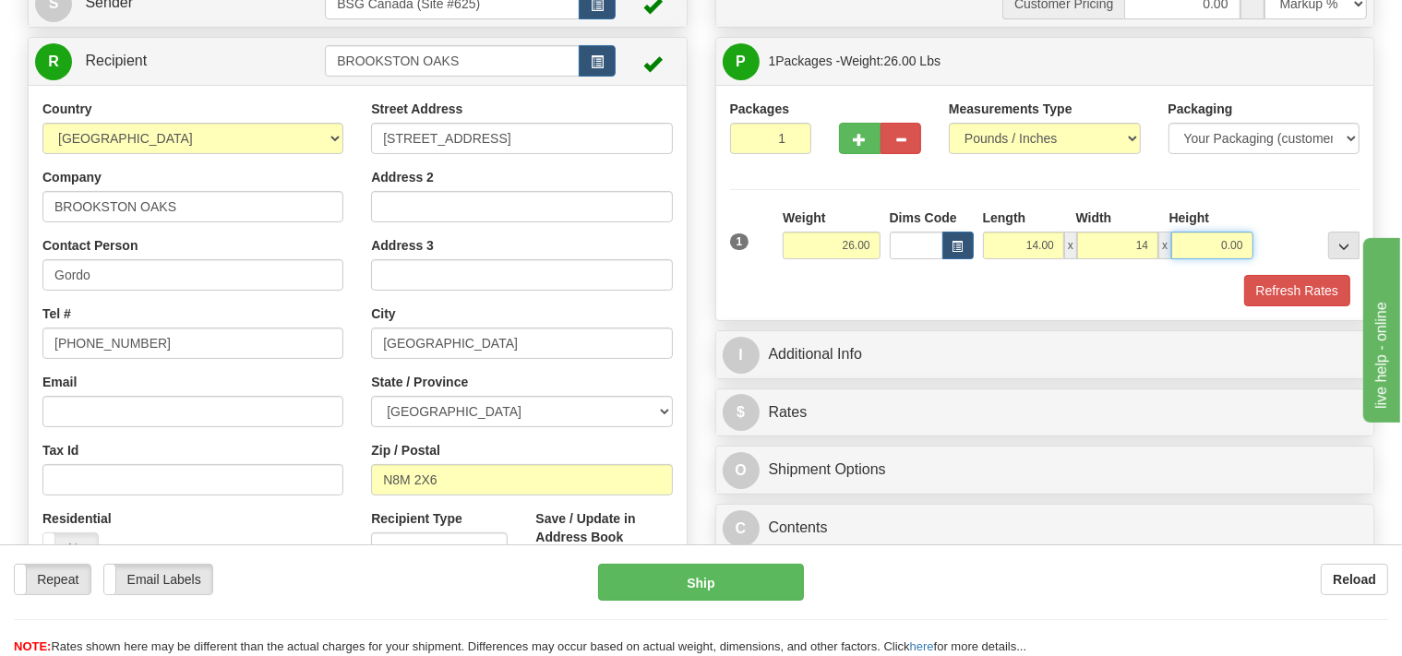
type input "14.00"
click at [1185, 242] on input "0.00" at bounding box center [1211, 246] width 81 height 28
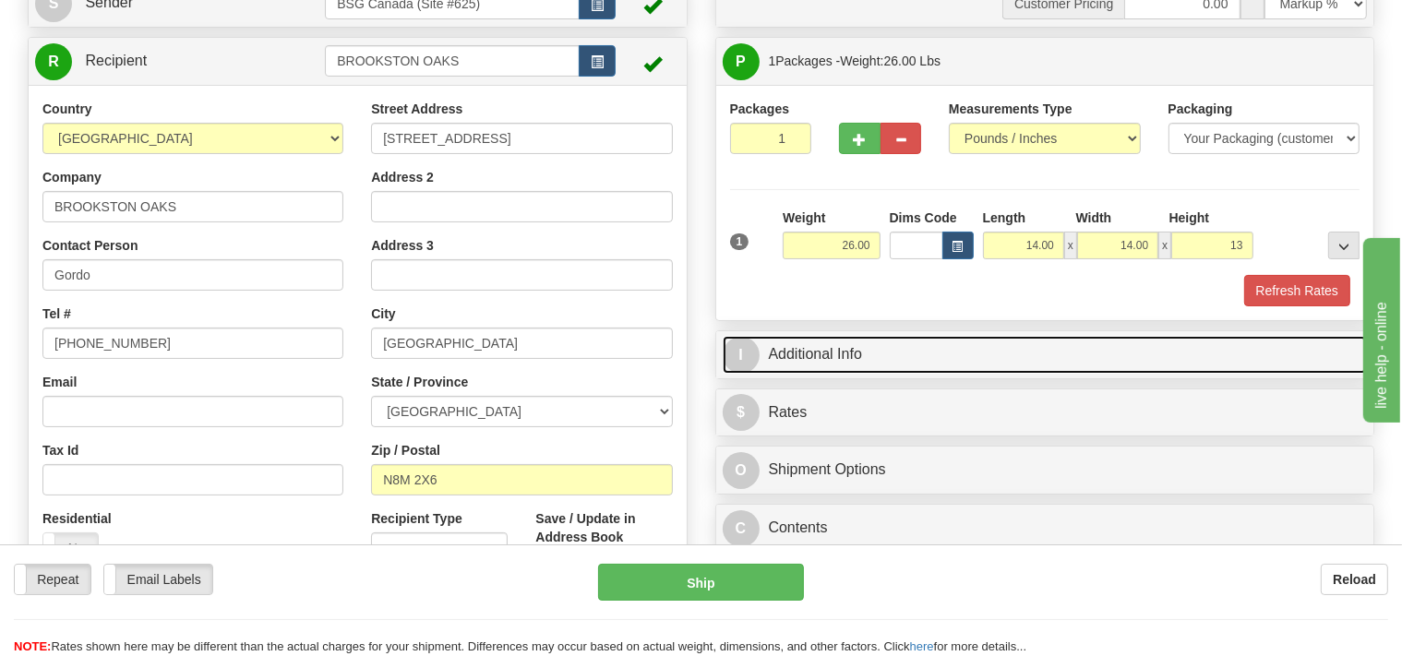
type input "13.00"
click at [829, 353] on link "I Additional Info" at bounding box center [1045, 355] width 645 height 38
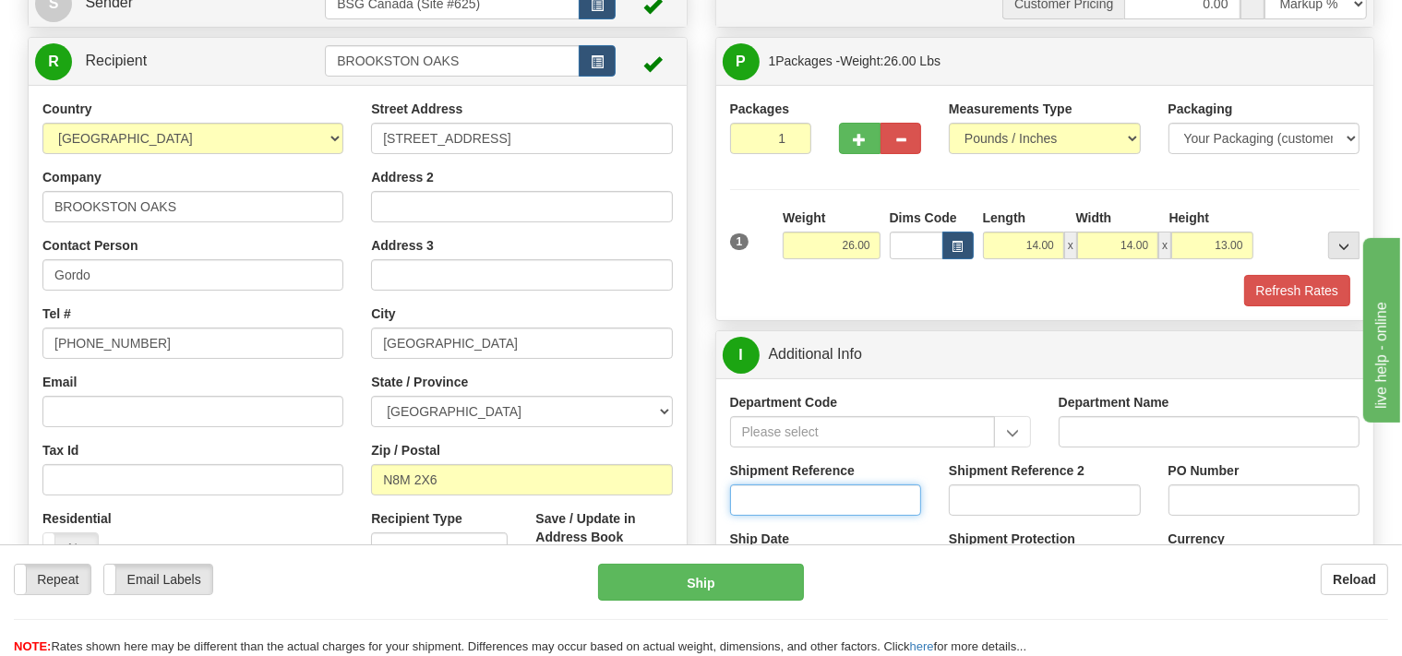
click at [782, 501] on input "Shipment Reference" at bounding box center [826, 499] width 192 height 31
type input "SO170-149896"
click at [1296, 293] on button "Refresh Rates" at bounding box center [1297, 290] width 106 height 31
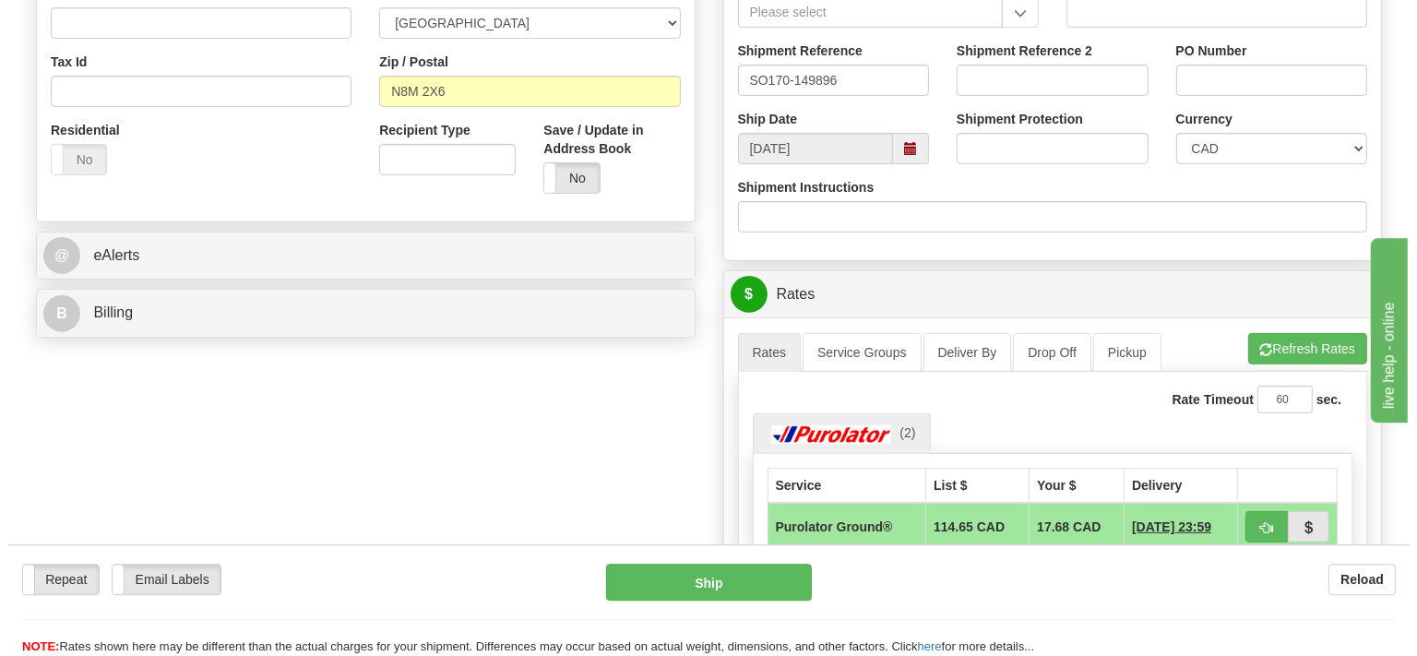
scroll to position [584, 0]
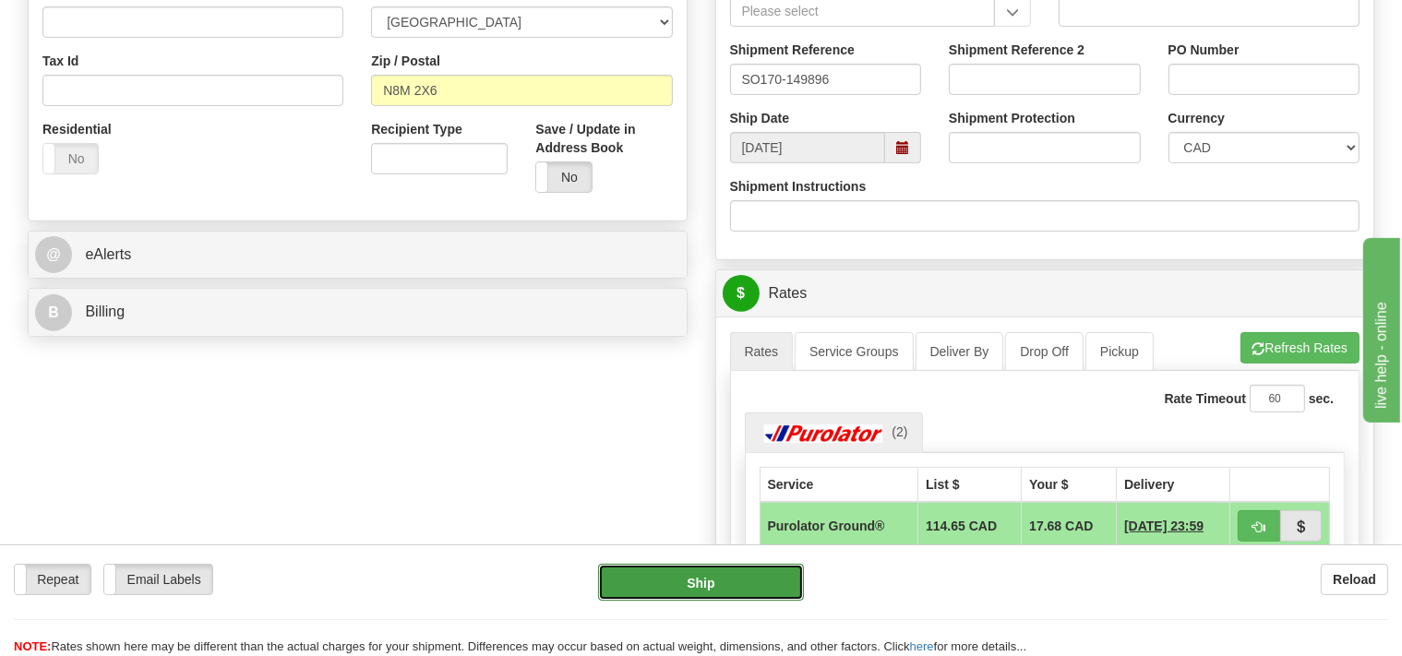
click at [768, 576] on button "Ship" at bounding box center [701, 582] width 206 height 37
type input "260"
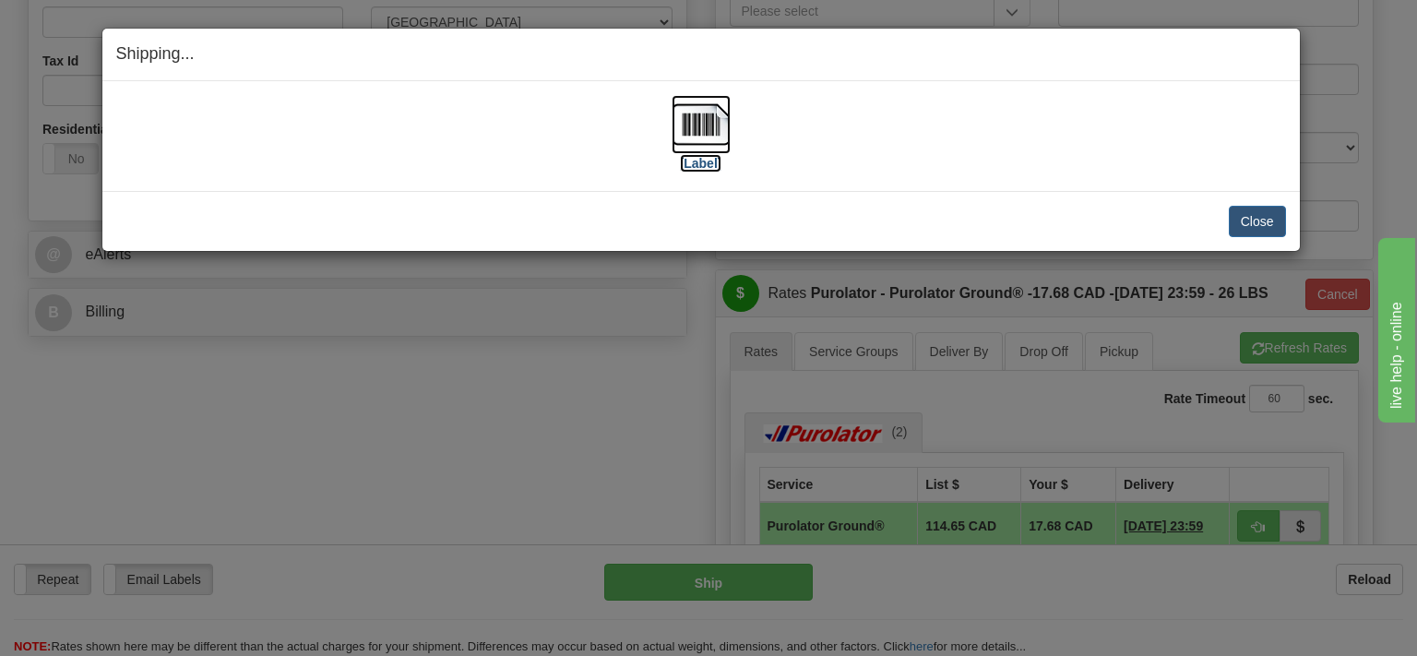
click at [681, 120] on img at bounding box center [701, 124] width 59 height 59
click at [1256, 212] on button "Close" at bounding box center [1257, 221] width 57 height 31
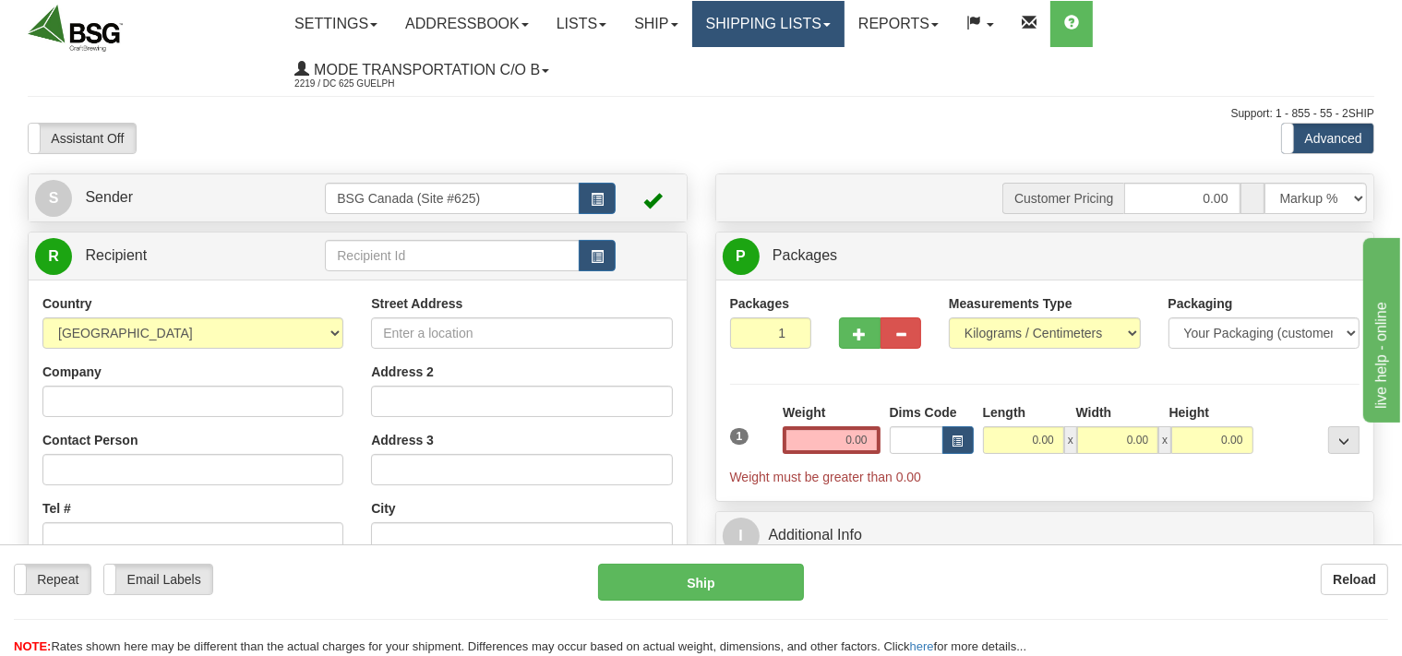
click at [736, 24] on link "Shipping lists" at bounding box center [768, 24] width 152 height 46
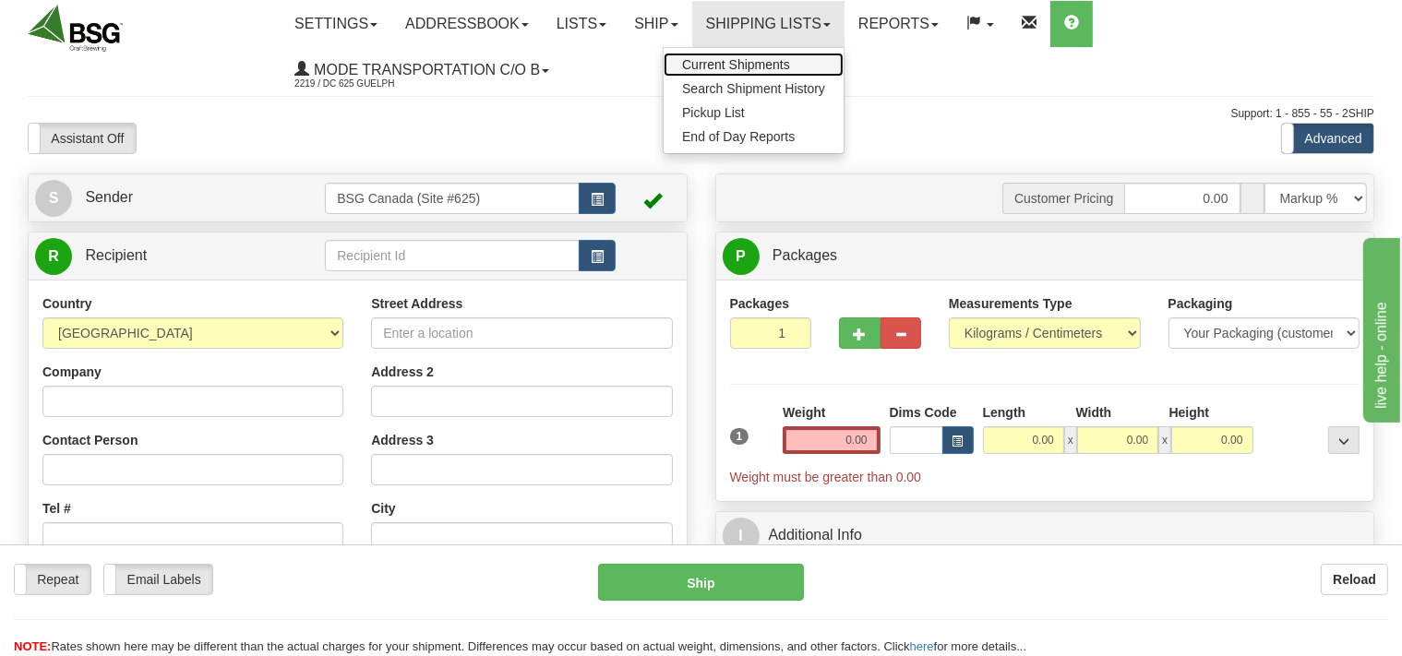
click at [737, 67] on span "Current Shipments" at bounding box center [736, 64] width 108 height 15
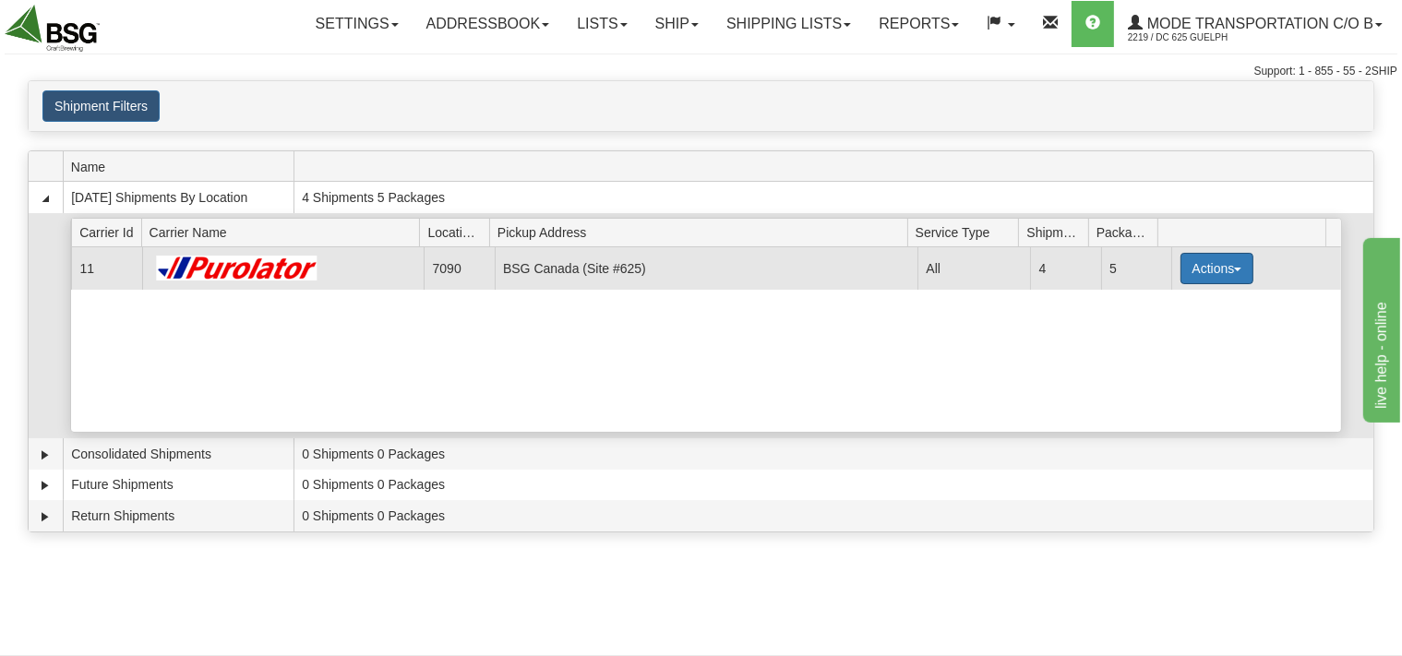
click at [1224, 261] on button "Actions" at bounding box center [1217, 268] width 74 height 31
click at [1165, 297] on span "Details" at bounding box center [1148, 302] width 50 height 13
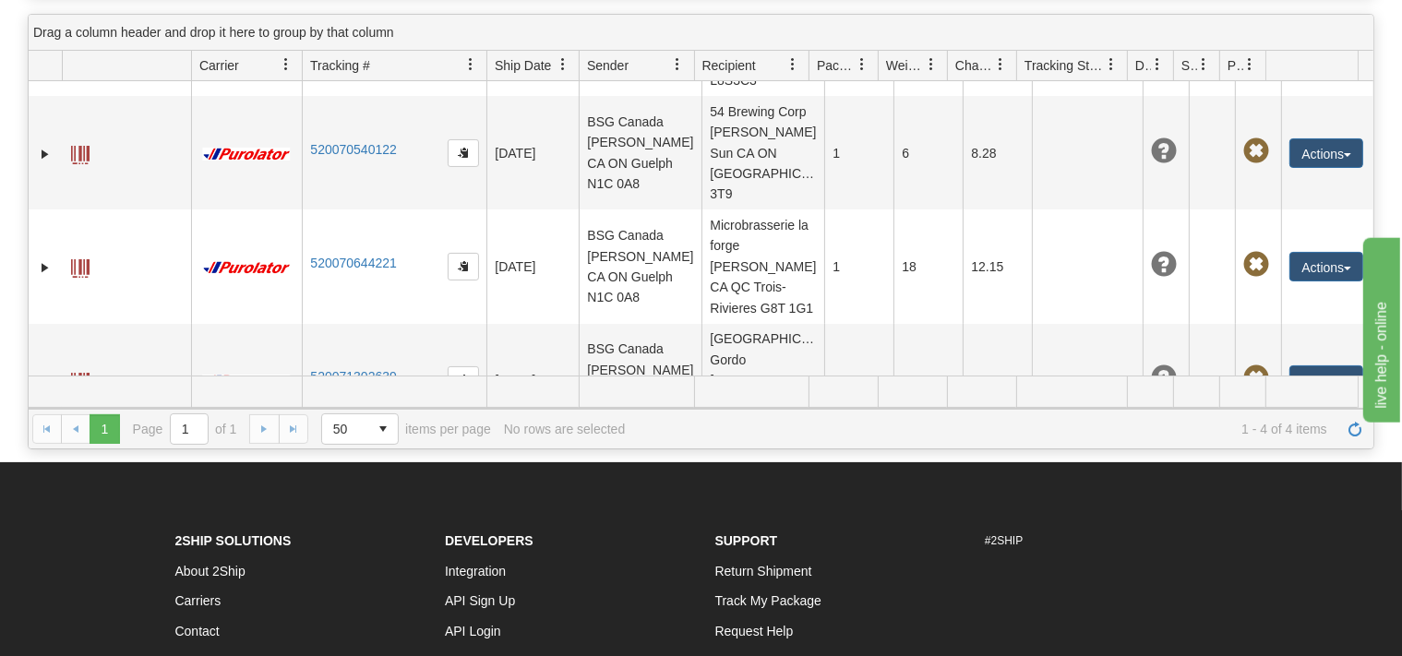
scroll to position [195, 0]
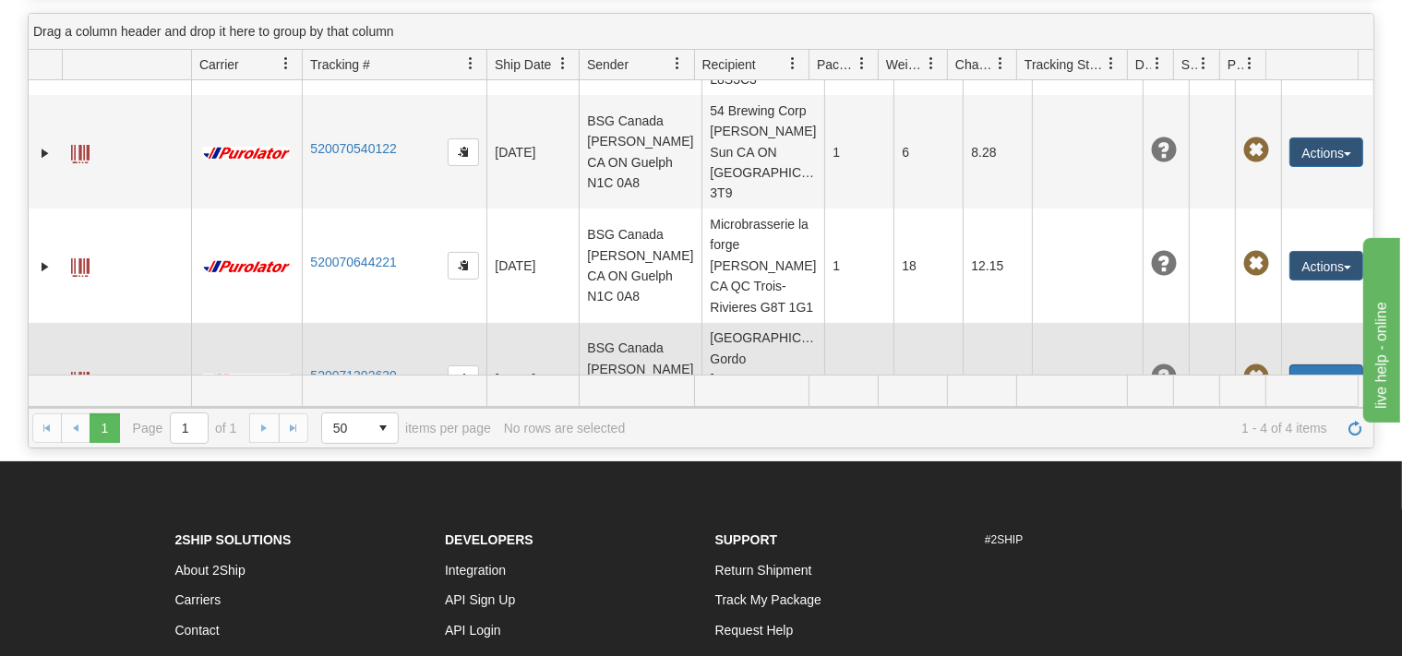
click at [1323, 365] on button "Actions" at bounding box center [1326, 380] width 74 height 30
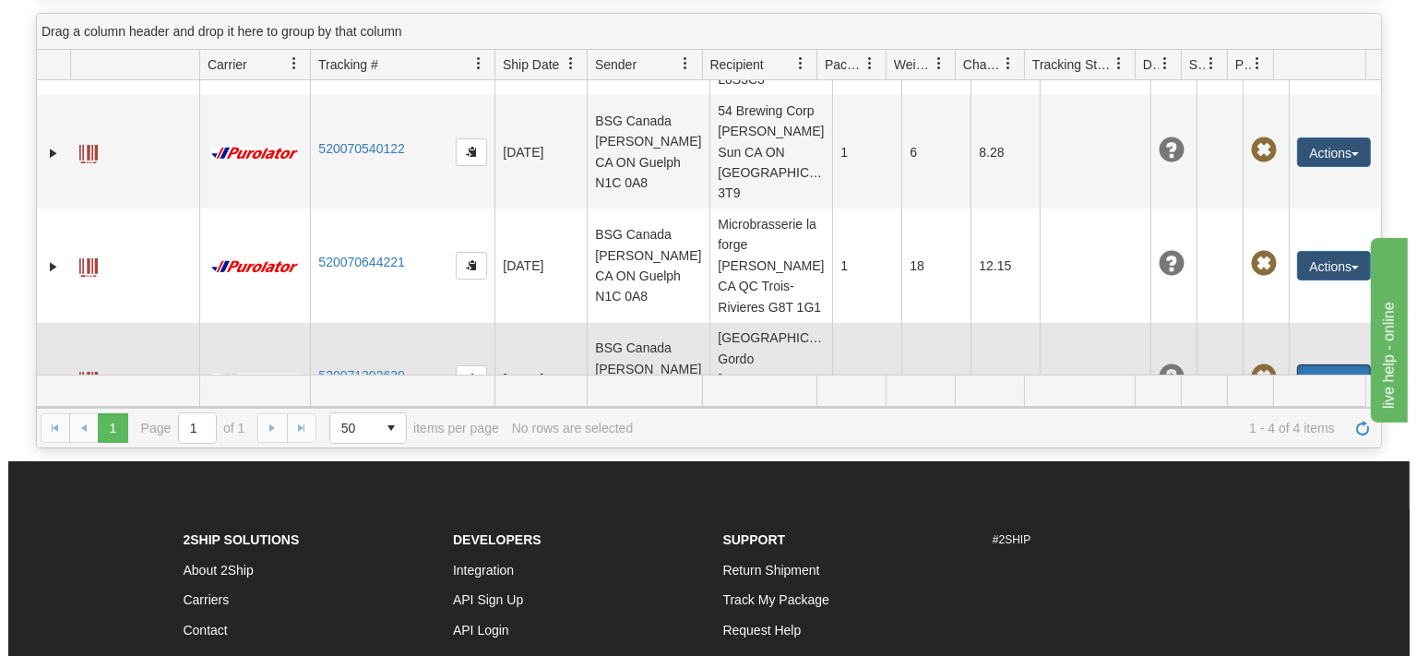
scroll to position [271, 0]
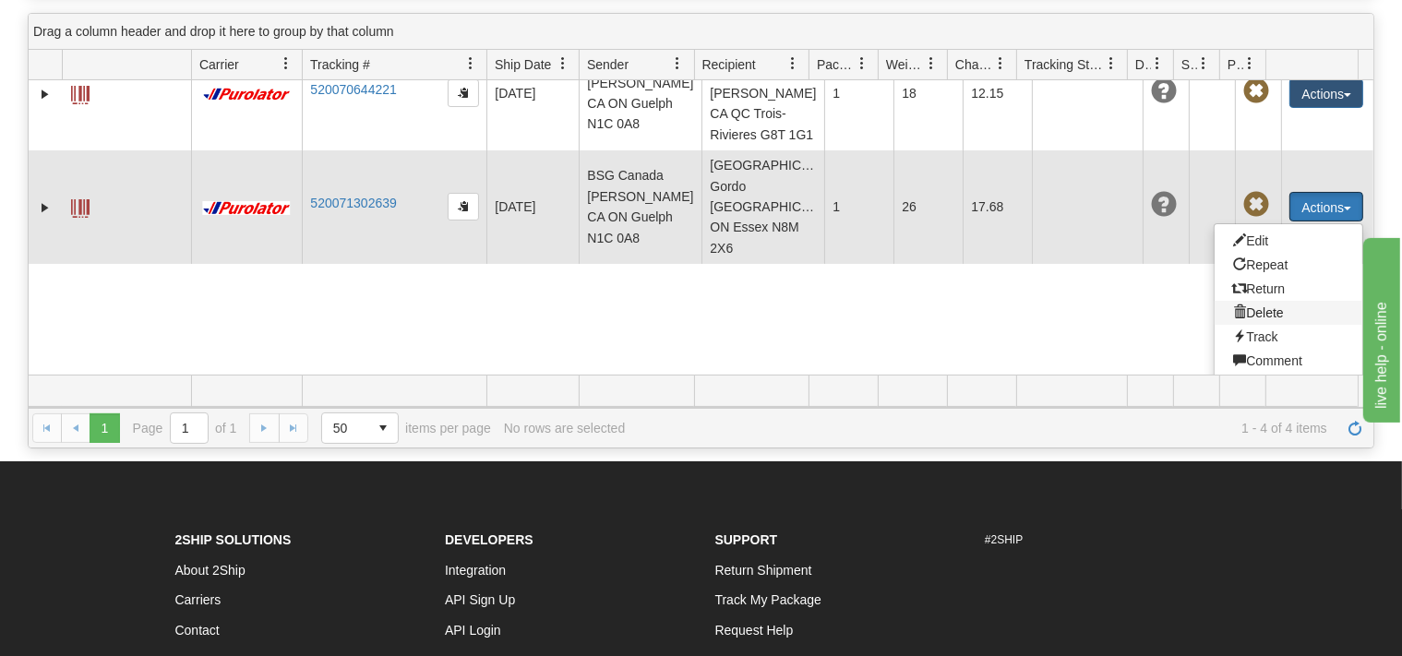
click at [1233, 305] on span at bounding box center [1239, 311] width 13 height 13
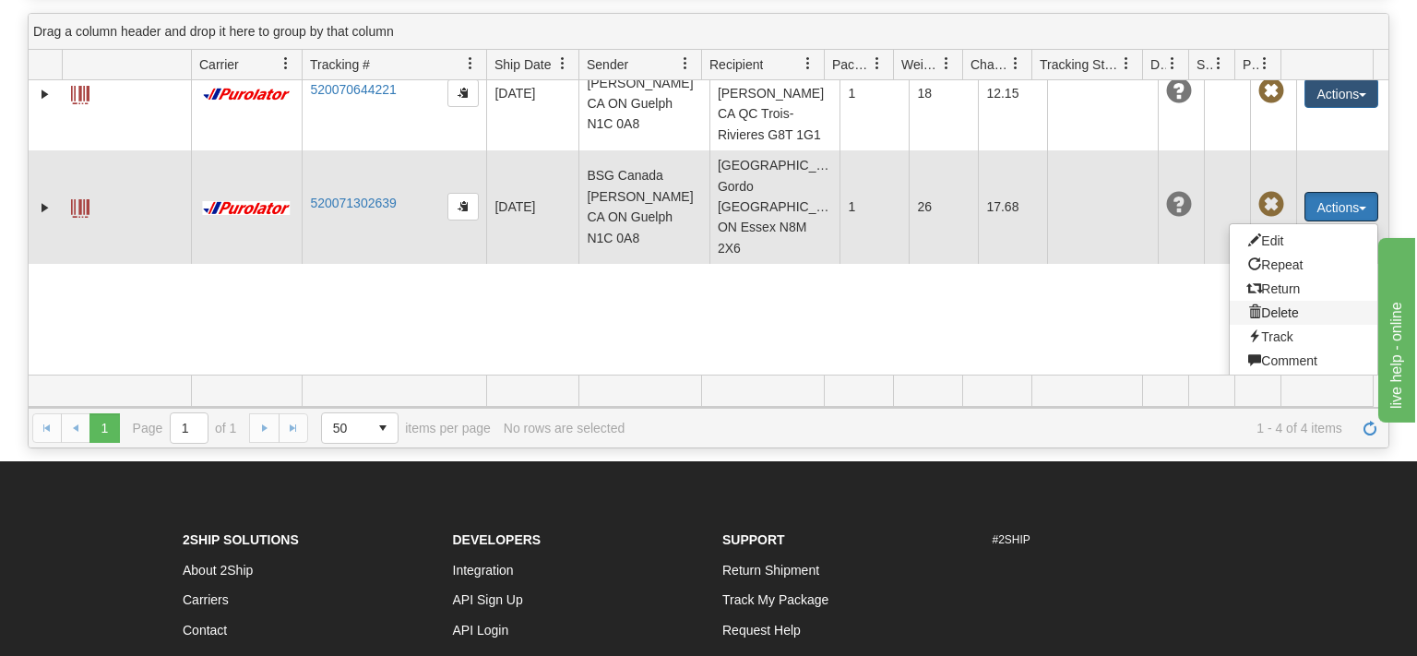
scroll to position [99, 0]
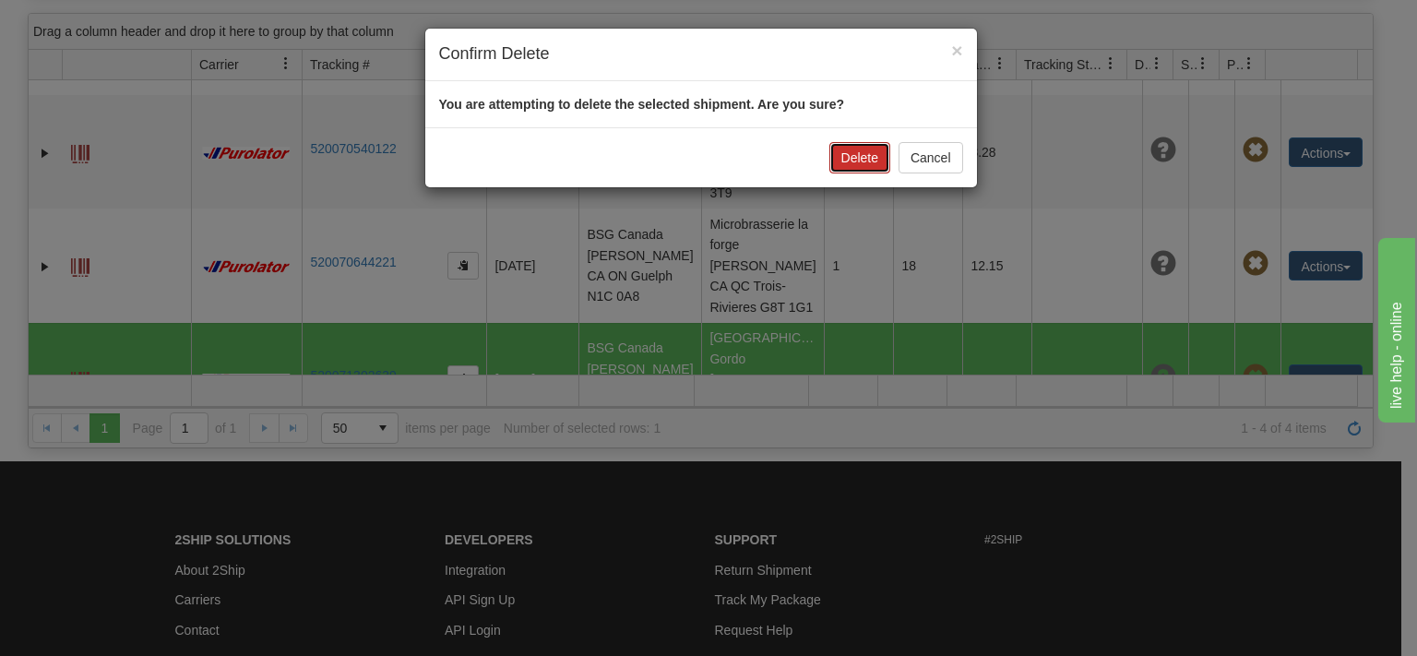
click at [863, 160] on button "Delete" at bounding box center [860, 157] width 61 height 31
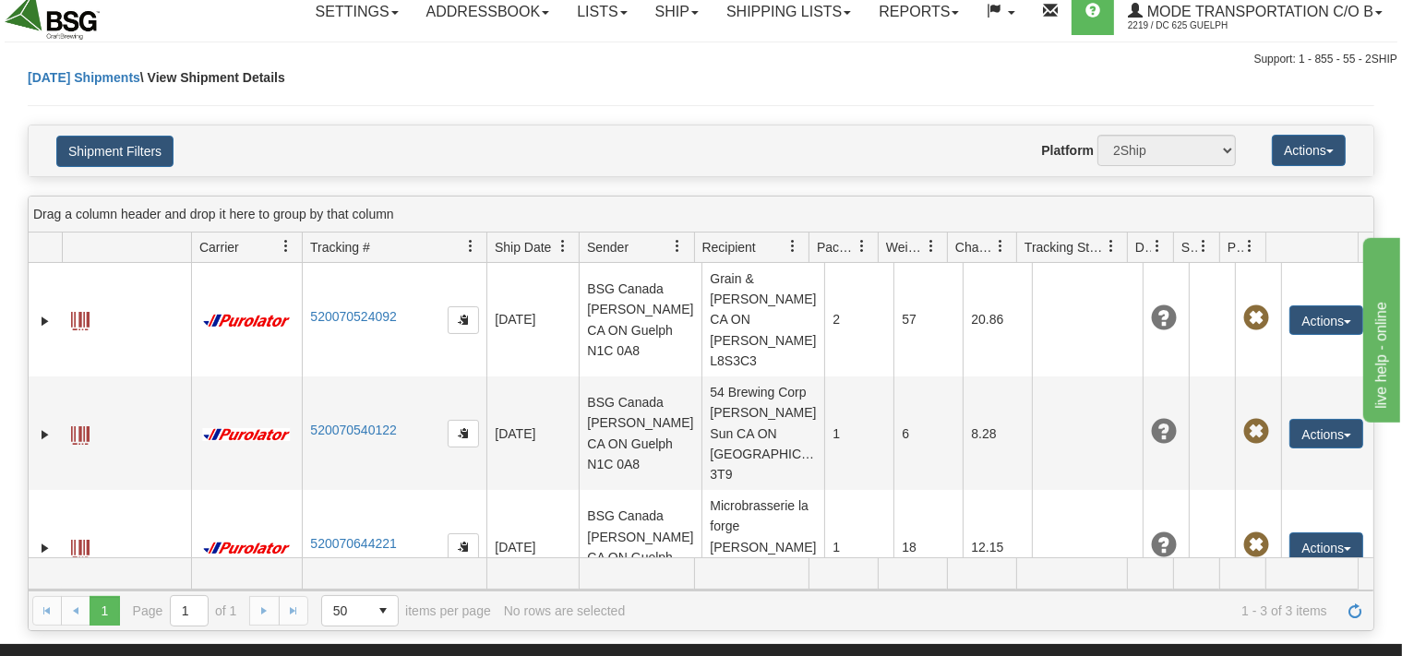
scroll to position [0, 0]
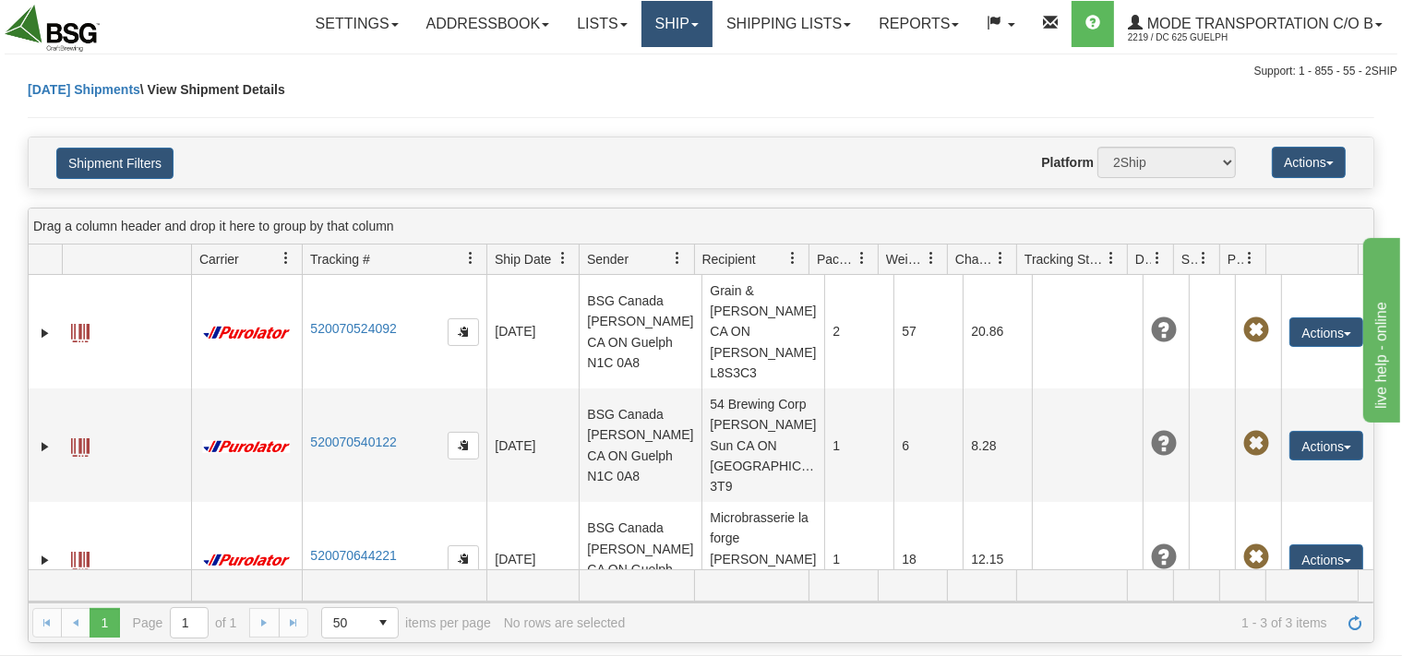
click at [670, 20] on link "Ship" at bounding box center [676, 24] width 71 height 46
click at [621, 67] on span "Ship Screen" at bounding box center [619, 64] width 70 height 15
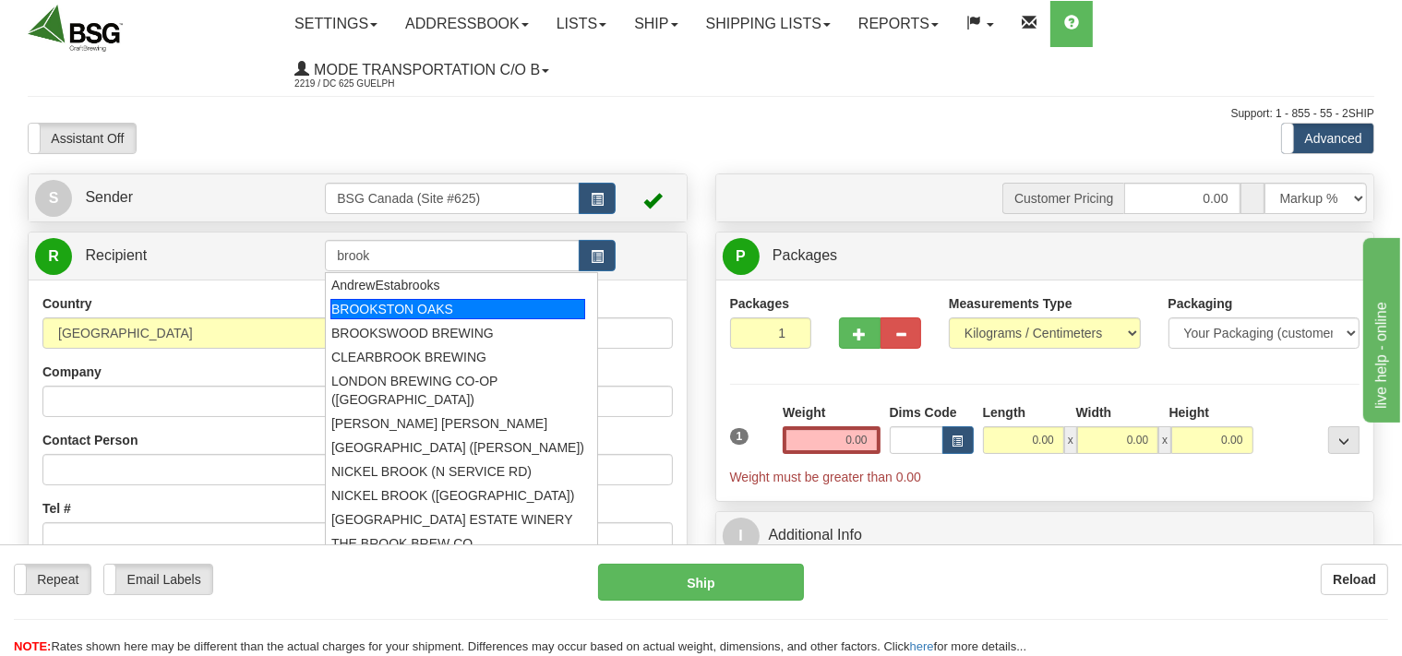
click at [401, 311] on div "BROOKSTON OAKS" at bounding box center [457, 309] width 255 height 20
type input "BROOKSTON OAKS"
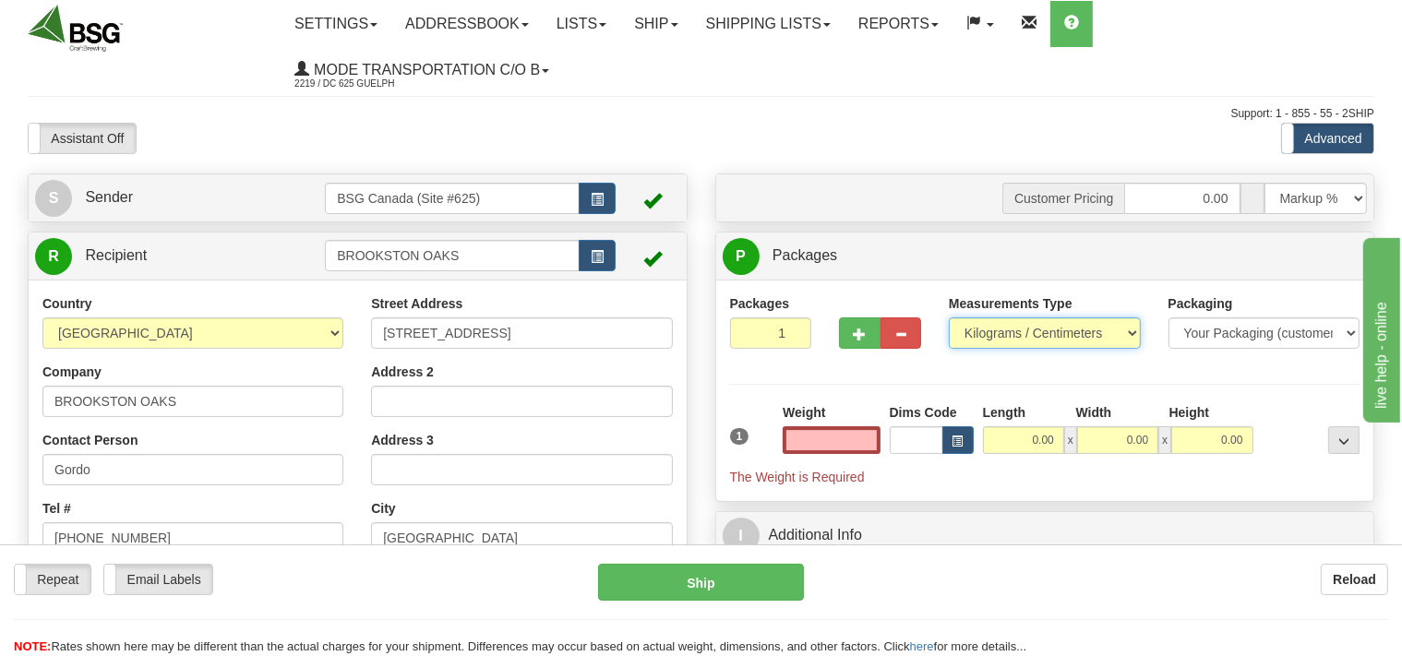
type input "0.00"
click at [949, 317] on select "Pounds / Inches Kilograms / Centimeters" at bounding box center [1045, 332] width 192 height 31
select select "0"
click option "Pounds / Inches" at bounding box center [0, 0] width 0 height 0
click at [819, 435] on input "0.00" at bounding box center [831, 440] width 97 height 28
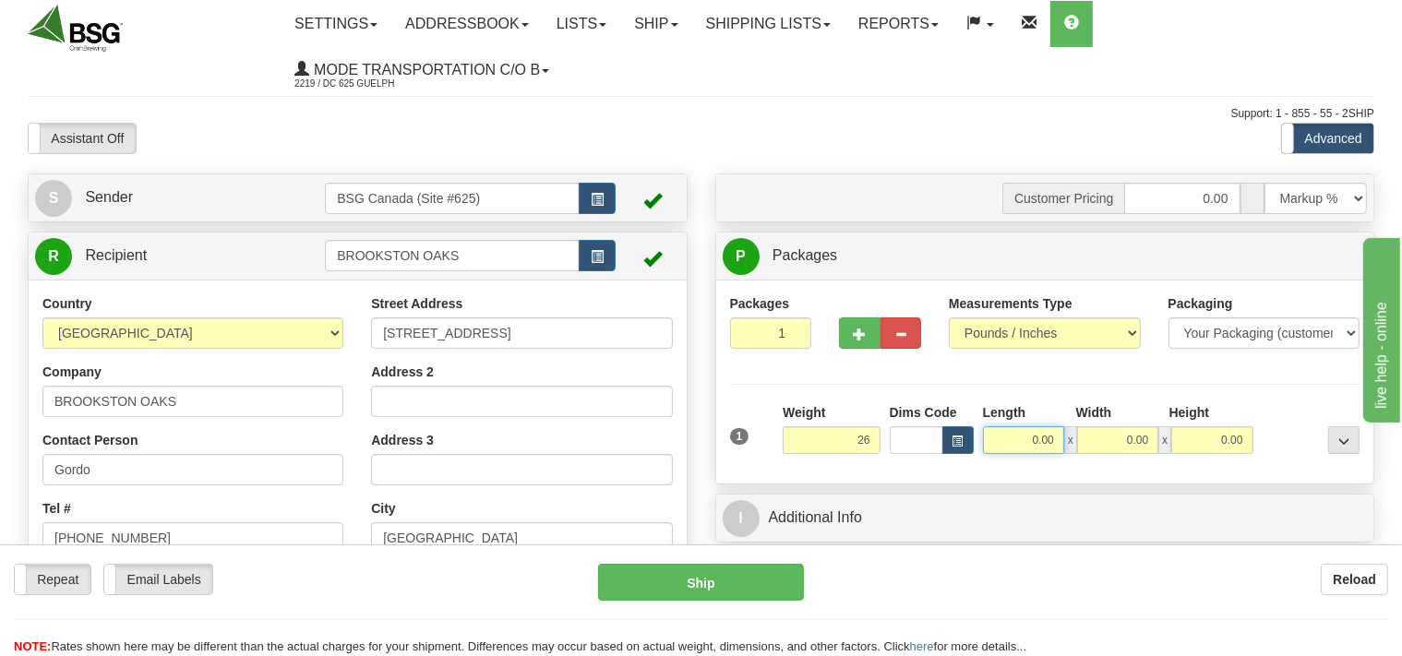
type input "26.00"
click at [1017, 431] on input "0.00" at bounding box center [1023, 440] width 81 height 28
type input "14.00"
click at [1095, 434] on input "0.00" at bounding box center [1117, 440] width 81 height 28
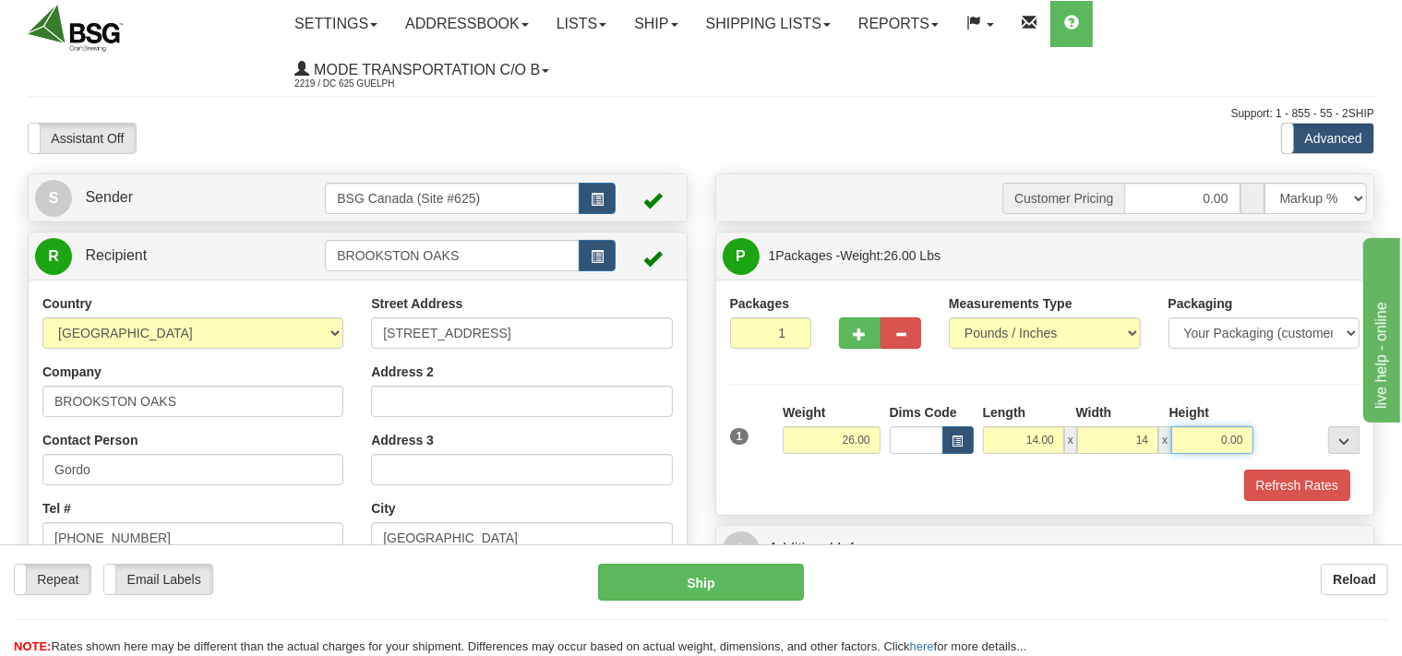
type input "14.00"
click at [1173, 440] on input "0.00" at bounding box center [1211, 440] width 81 height 28
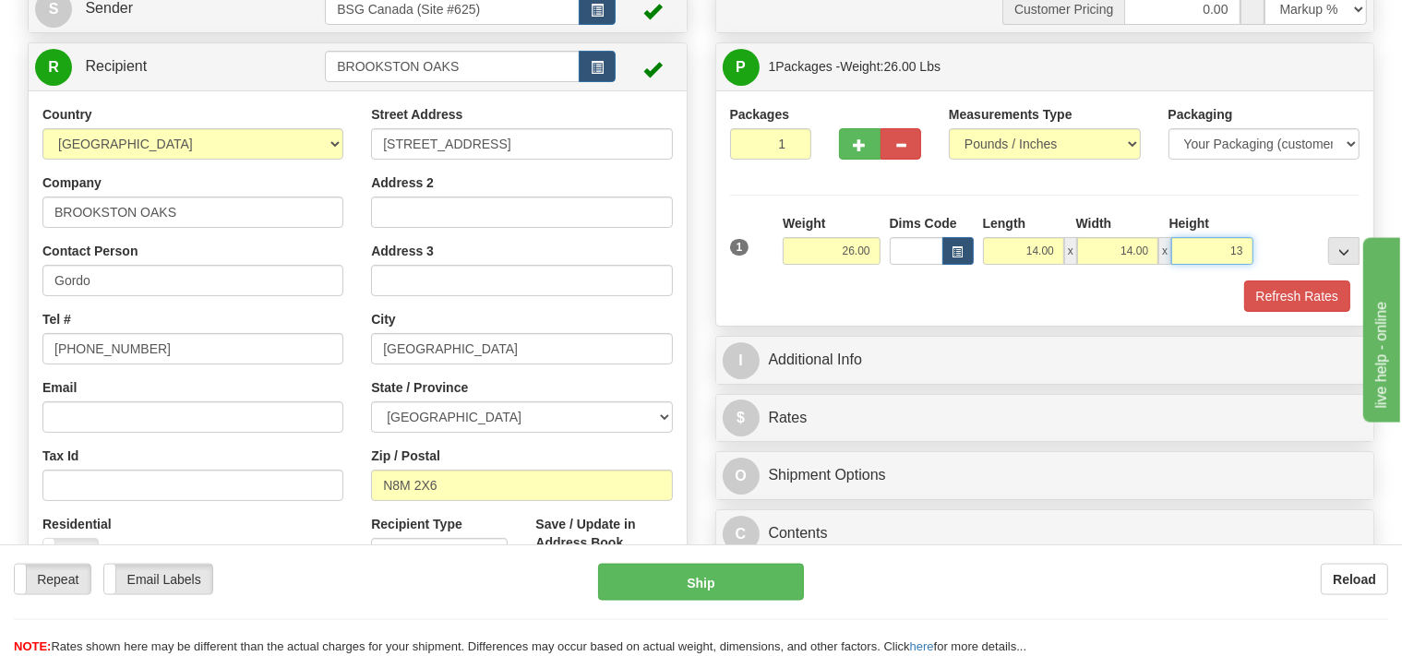
scroll to position [195, 0]
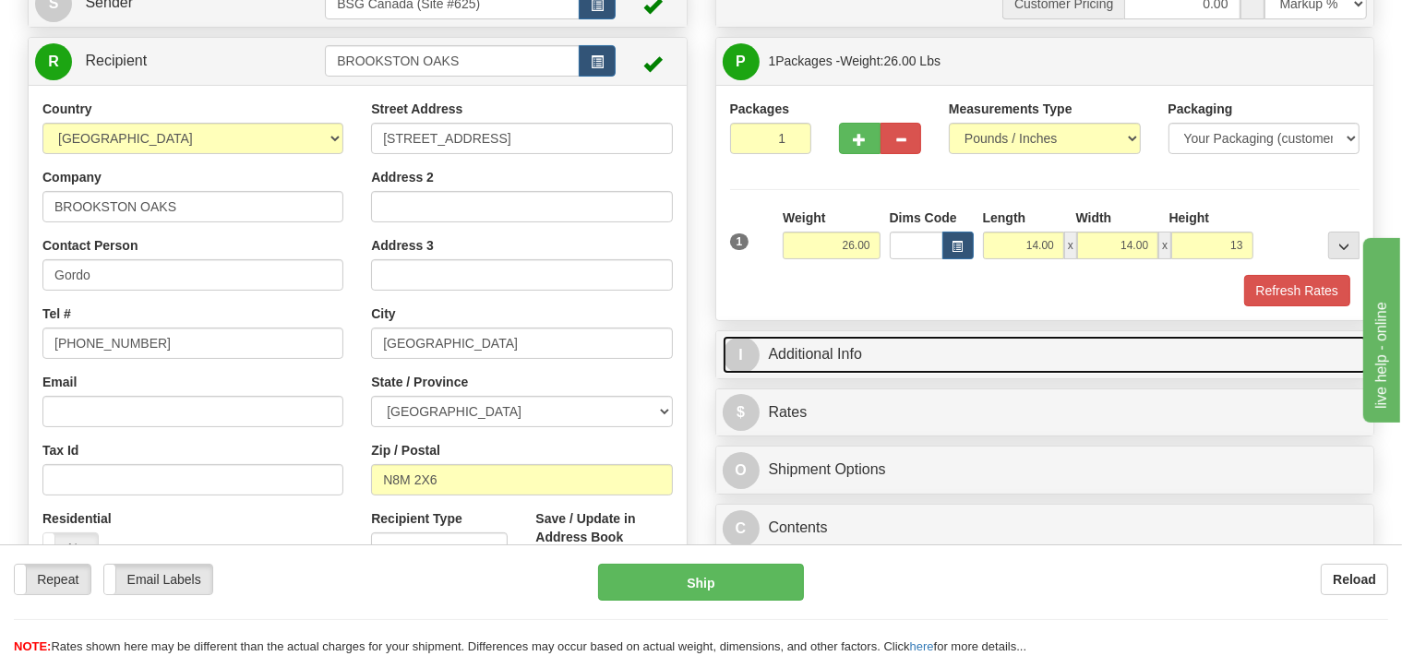
type input "13.00"
click at [838, 363] on link "I Additional Info" at bounding box center [1045, 355] width 645 height 38
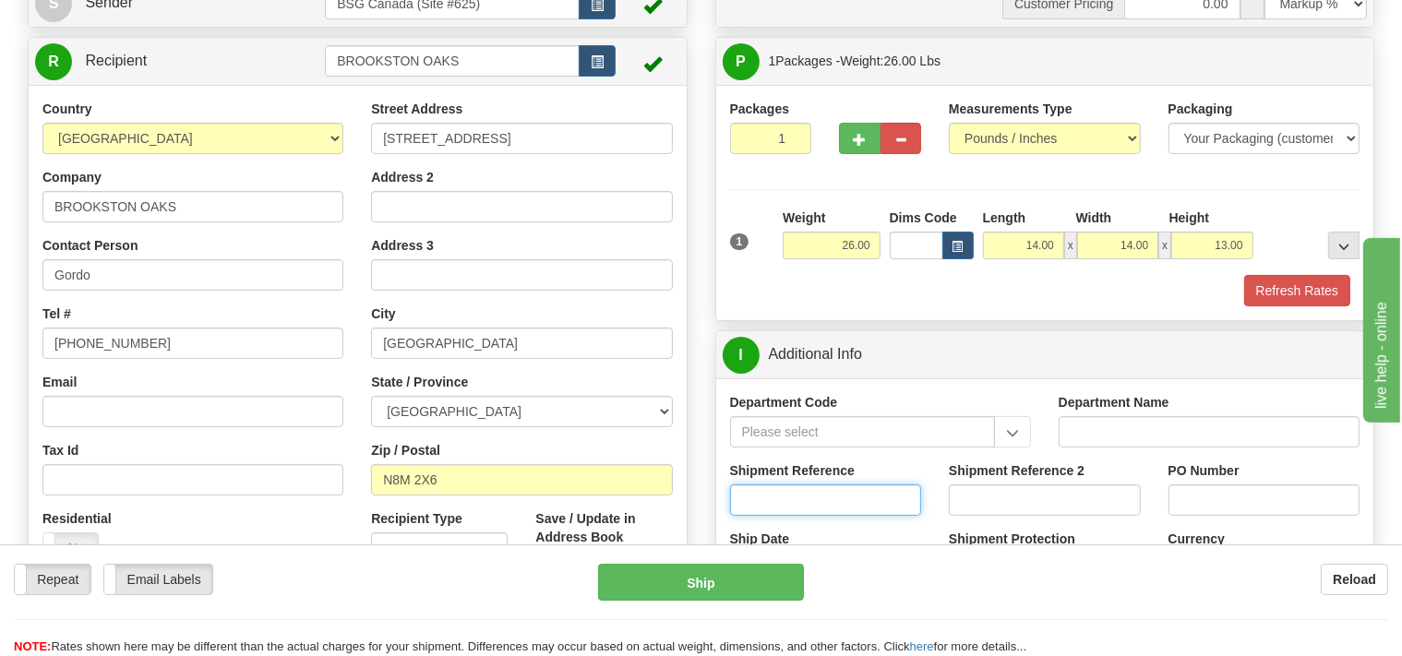
click at [758, 497] on input "Shipment Reference" at bounding box center [826, 499] width 192 height 31
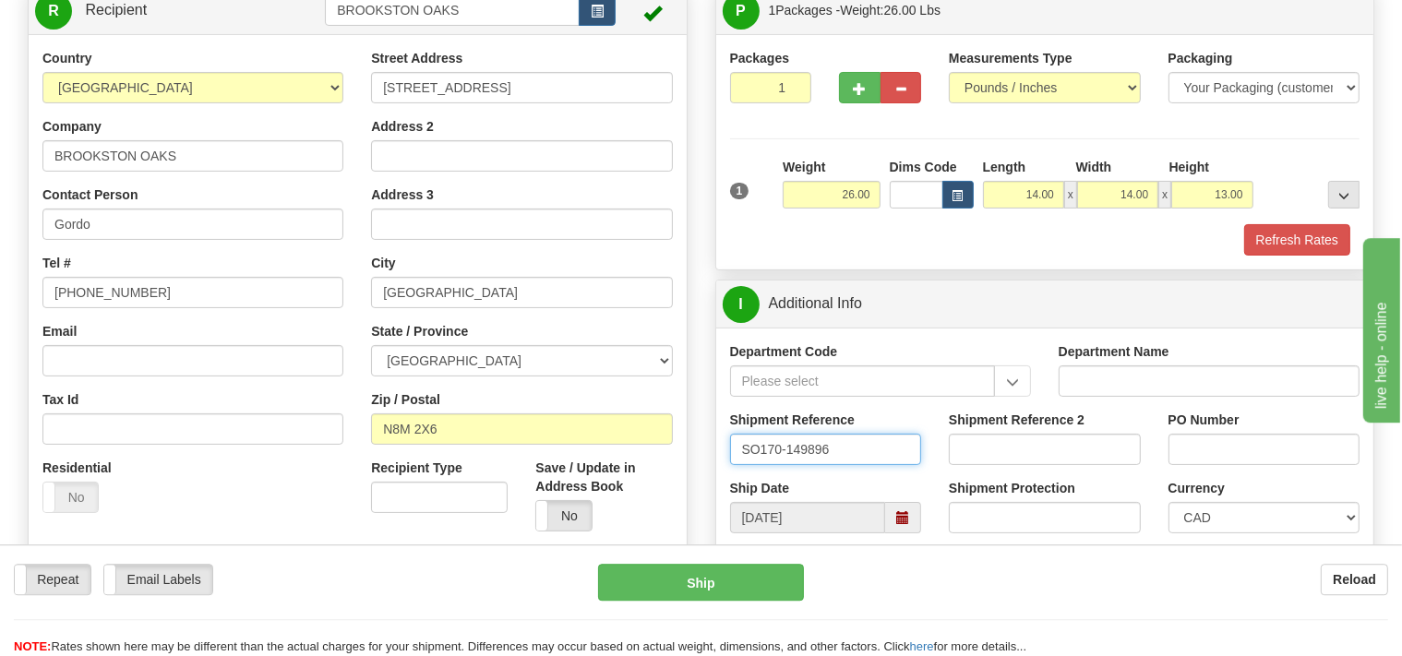
scroll to position [292, 0]
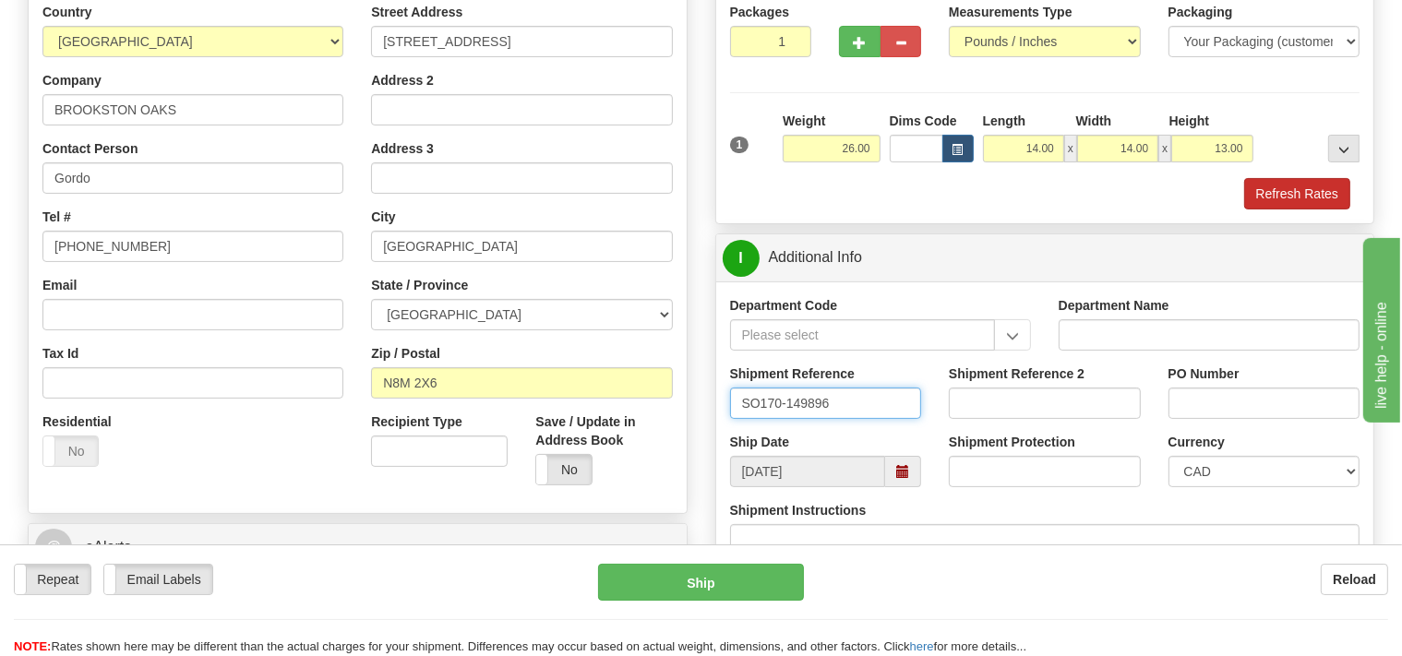
type input "SO170-149896"
click at [1308, 185] on button "Refresh Rates" at bounding box center [1297, 193] width 106 height 31
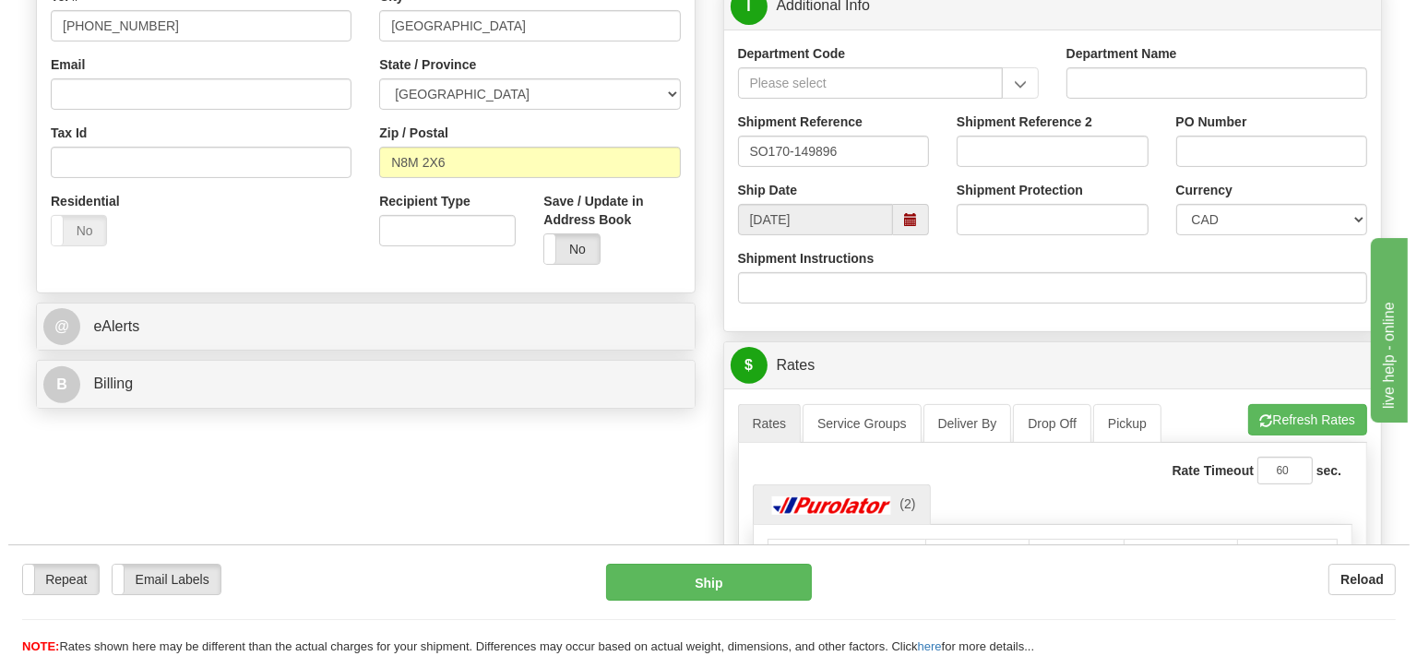
scroll to position [584, 0]
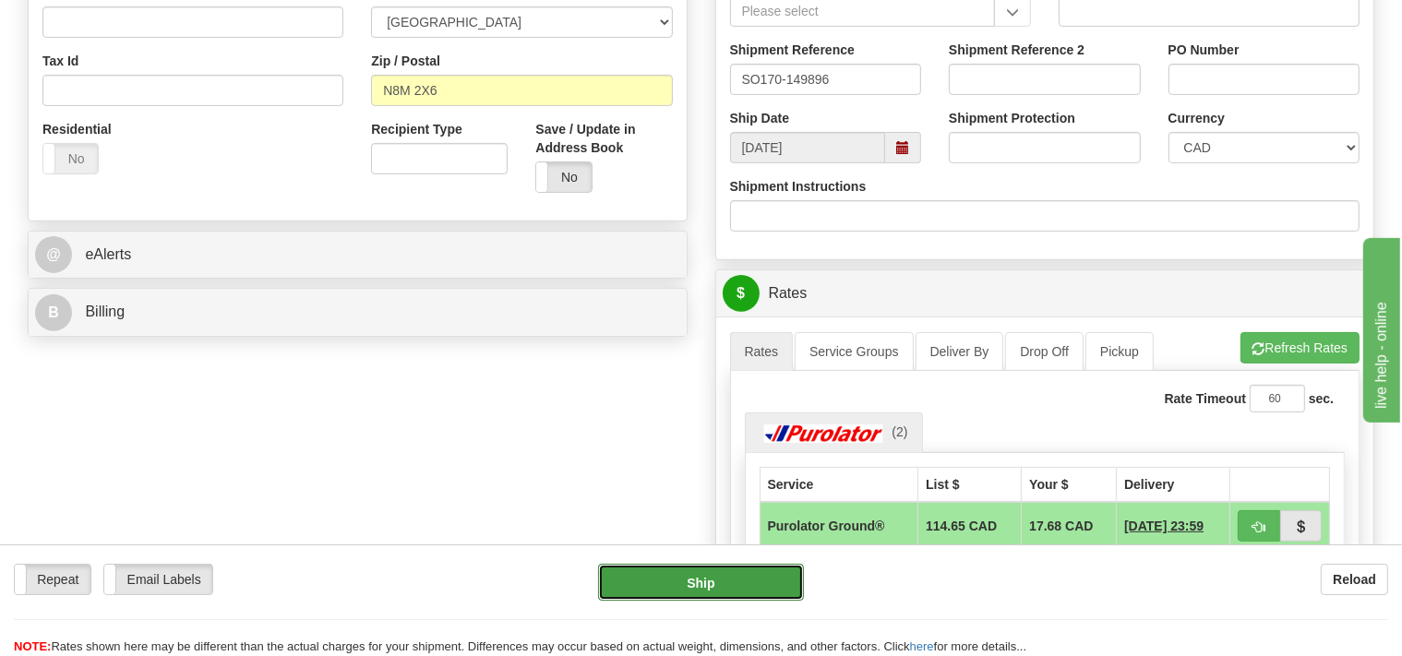
click at [765, 587] on button "Ship" at bounding box center [701, 582] width 206 height 37
type input "260"
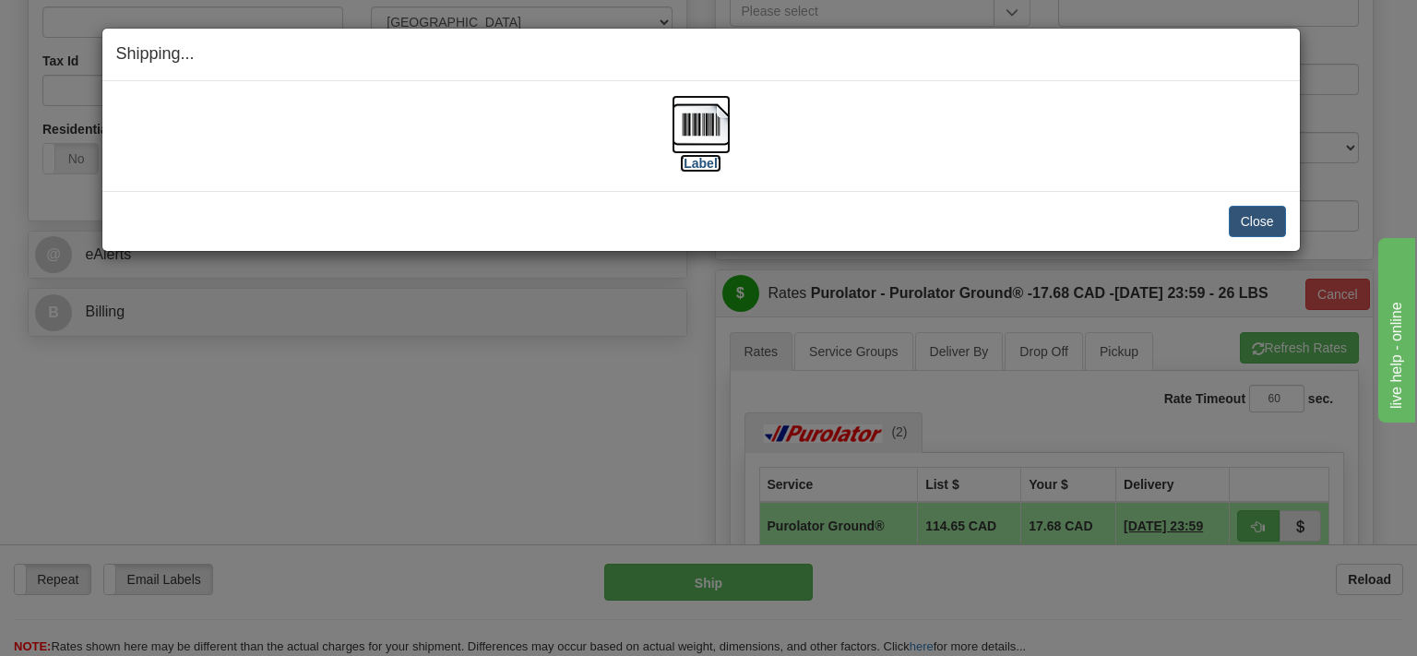
click at [718, 135] on img at bounding box center [701, 124] width 59 height 59
click at [717, 120] on img at bounding box center [701, 124] width 59 height 59
